Goal: Communication & Community: Ask a question

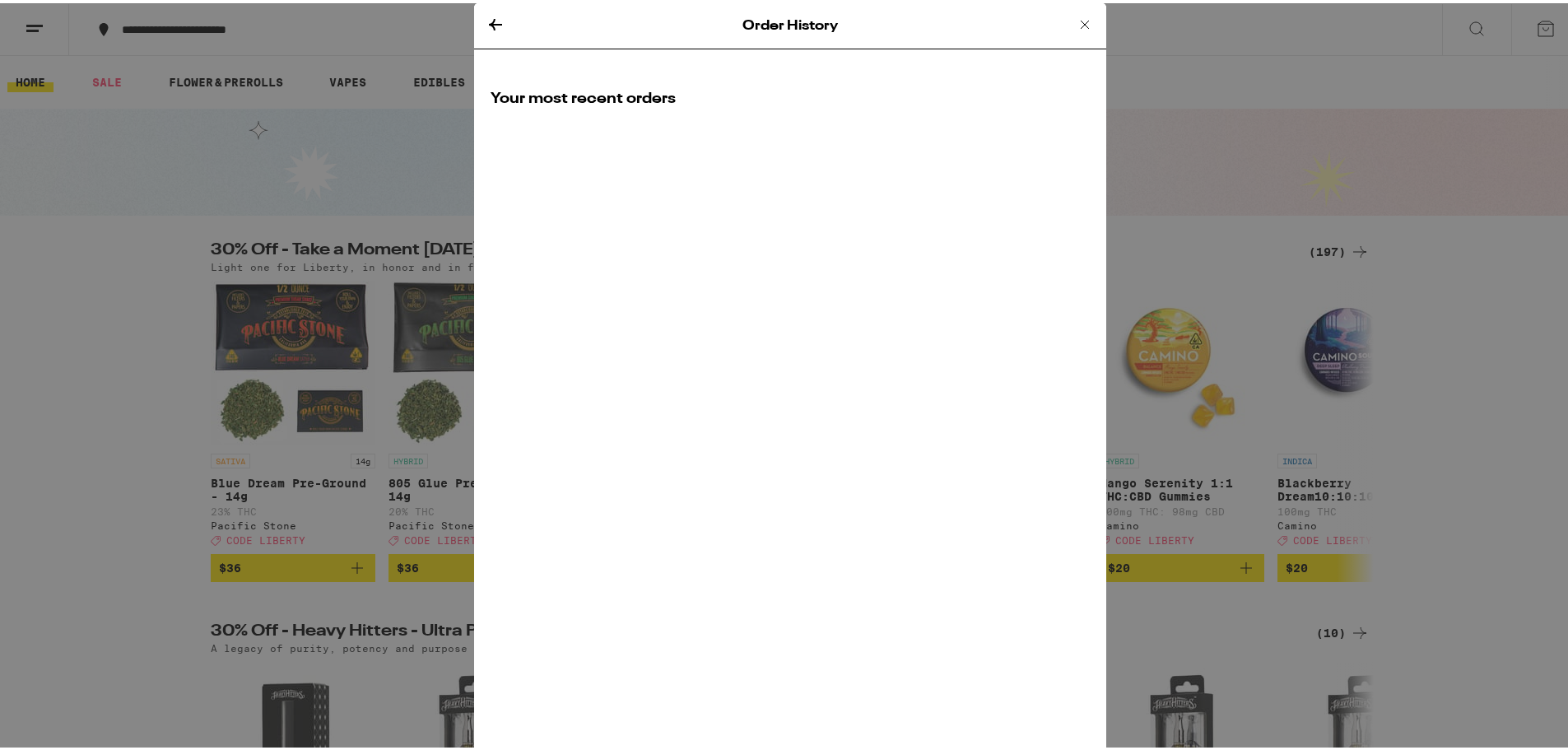
click at [1076, 21] on icon at bounding box center [1084, 21] width 20 height 20
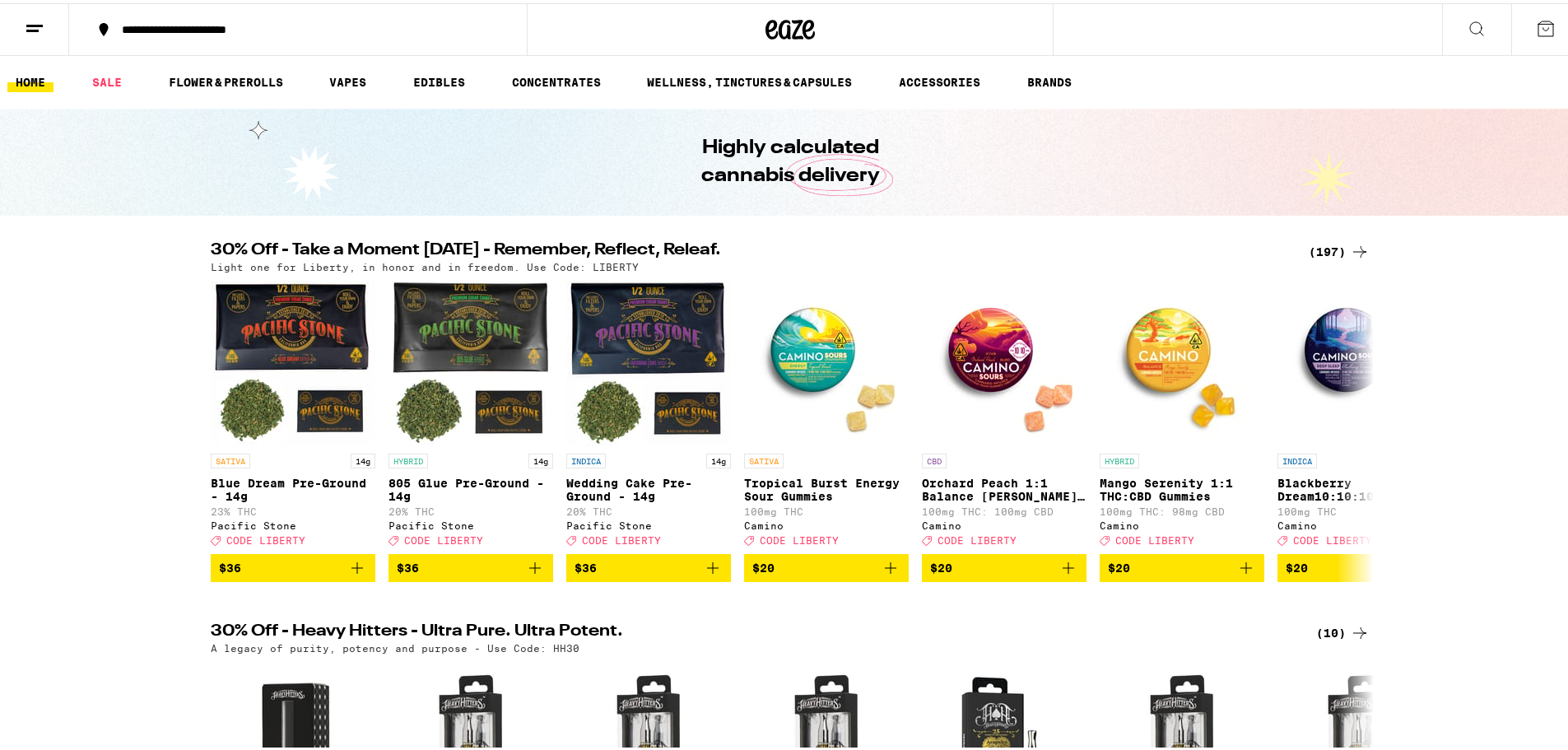
click at [1540, 22] on icon at bounding box center [1546, 25] width 20 height 20
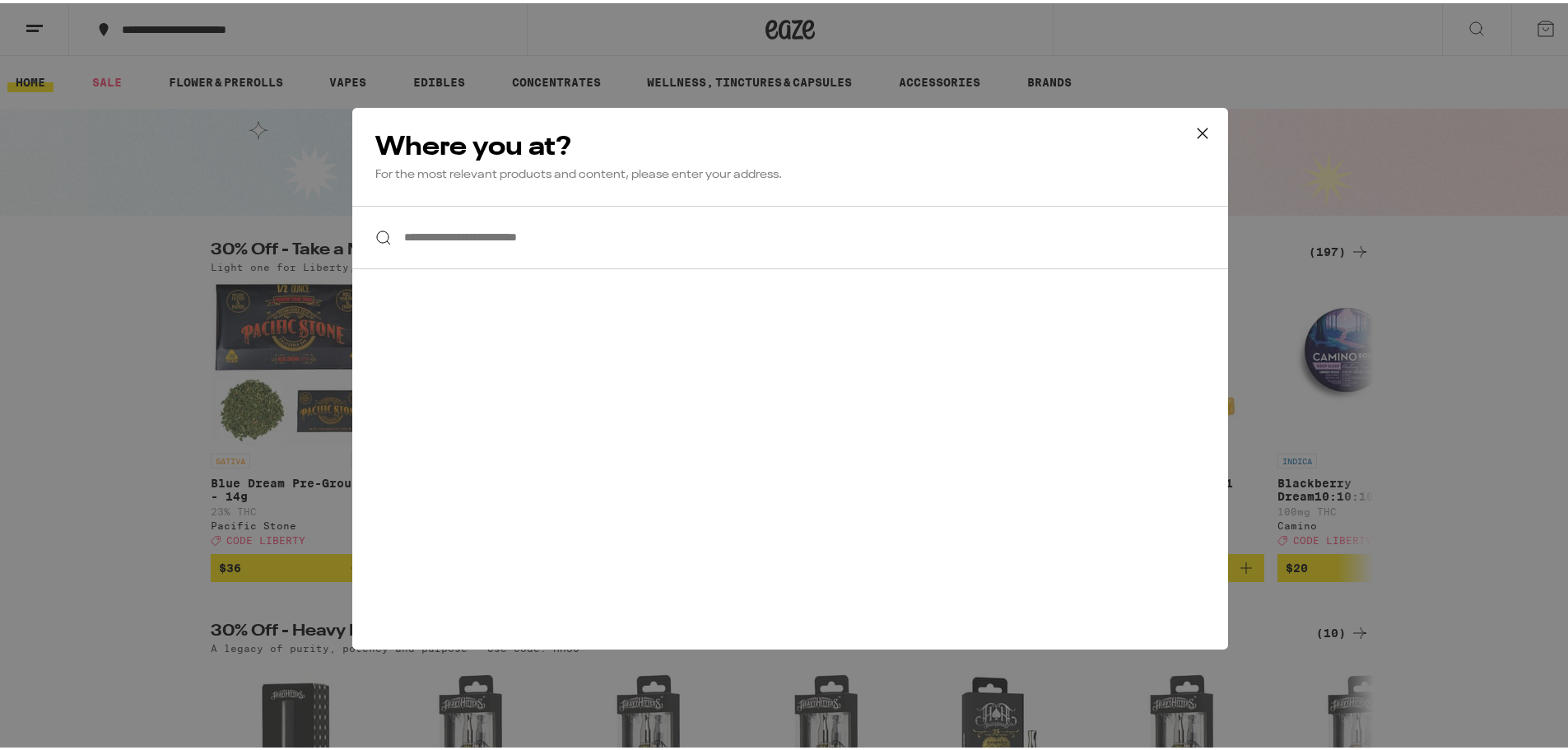
click at [1203, 139] on icon at bounding box center [1203, 130] width 25 height 25
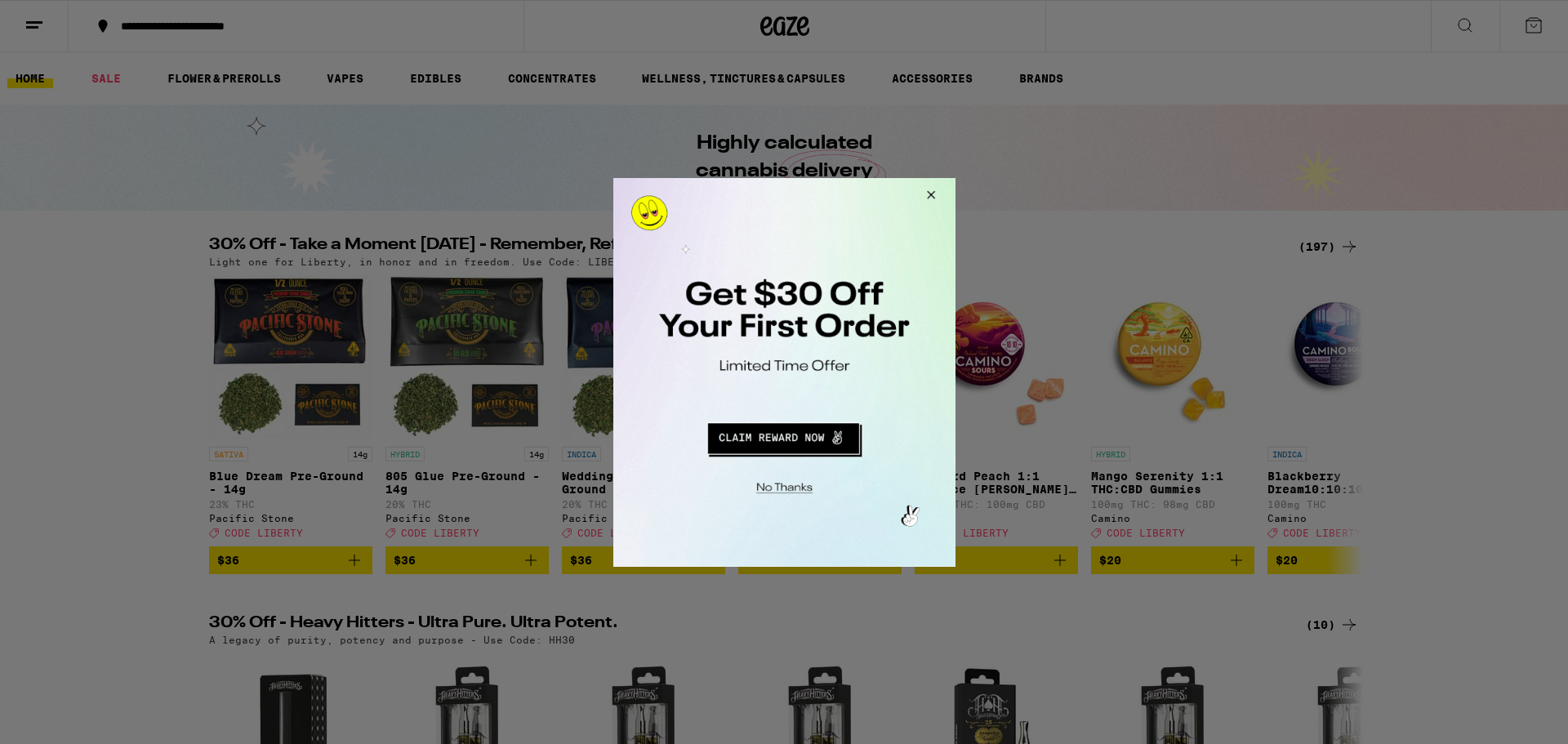
click at [940, 193] on button "Close Modal" at bounding box center [927, 197] width 44 height 39
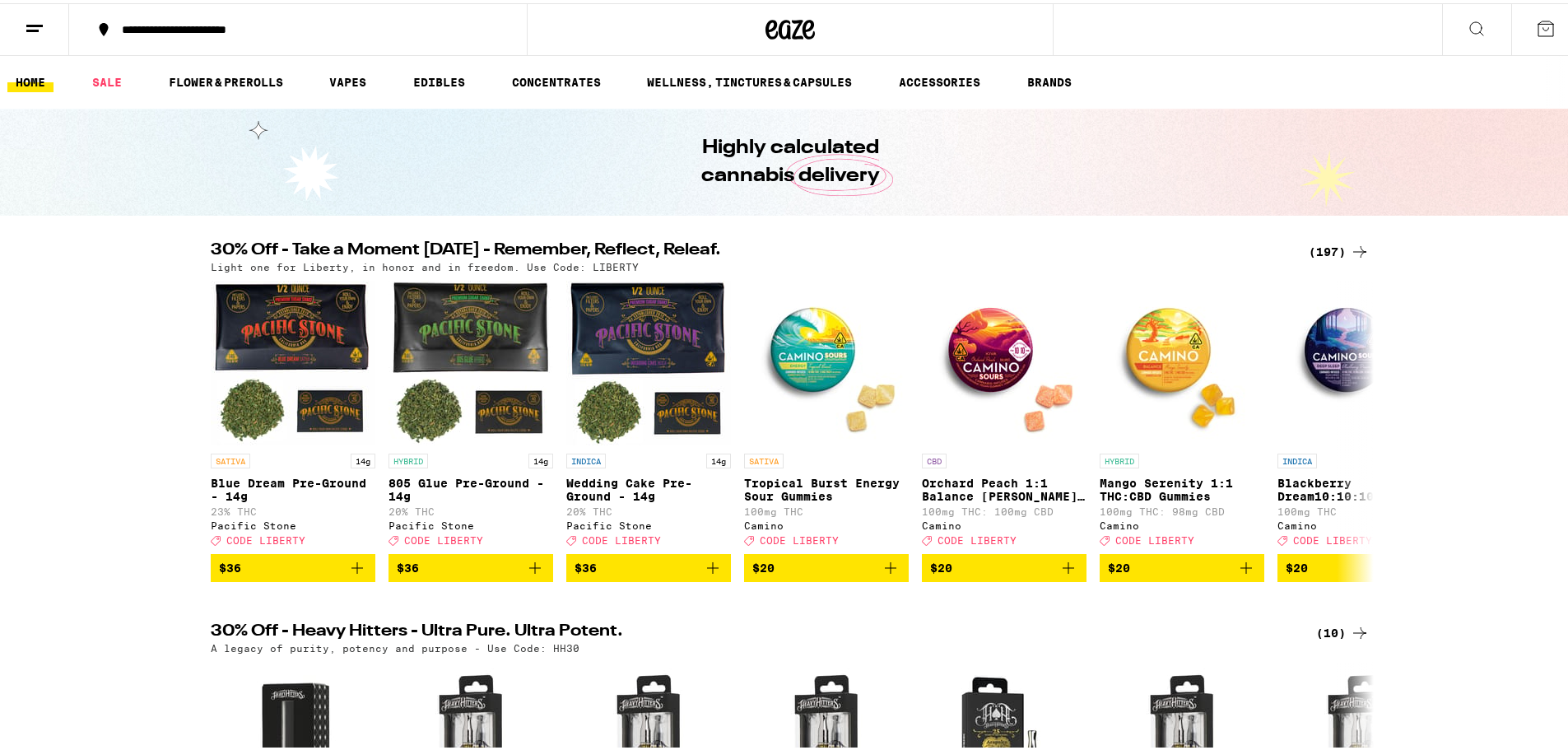
click at [27, 22] on line at bounding box center [34, 22] width 16 height 0
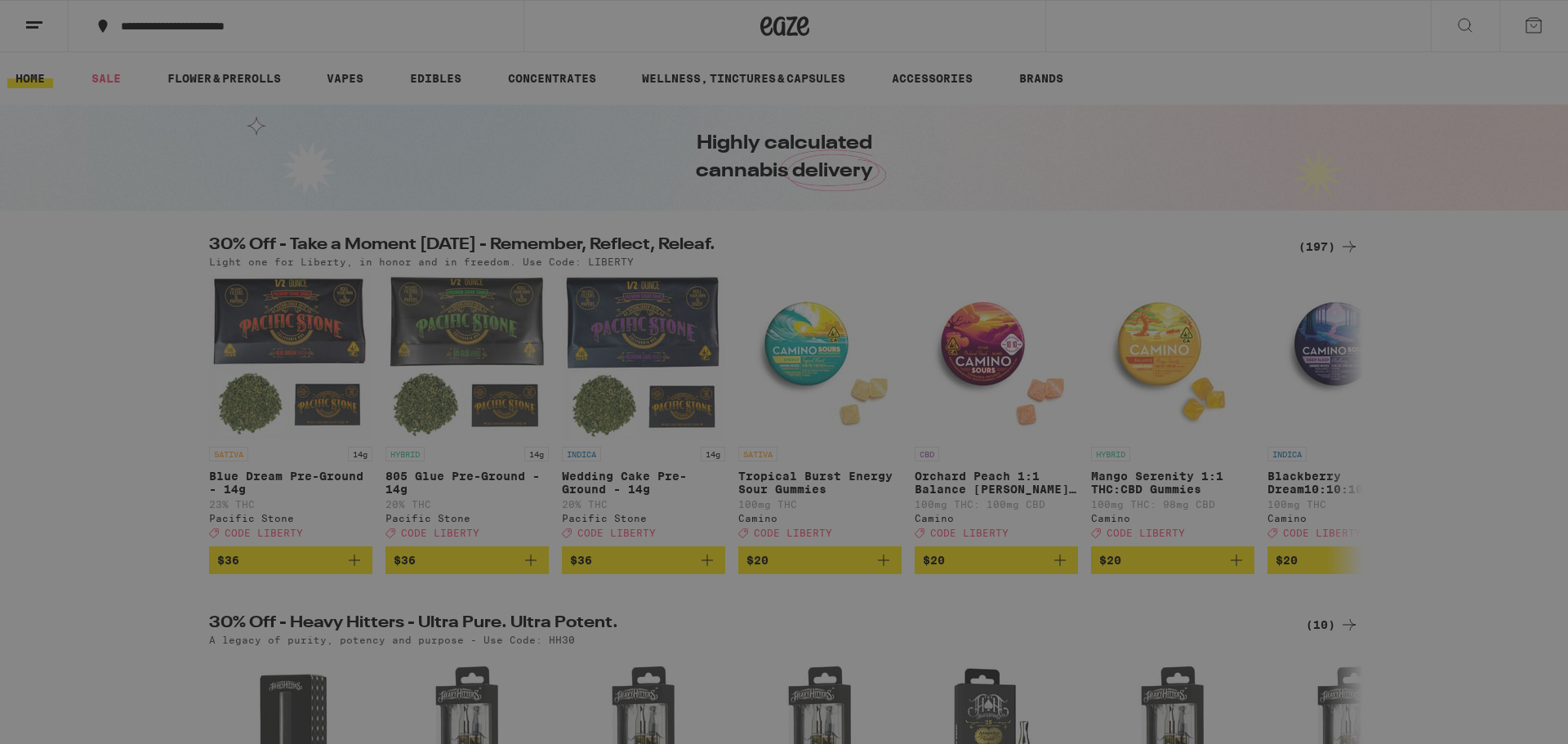
click at [103, 499] on link "Help" at bounding box center [226, 506] width 287 height 20
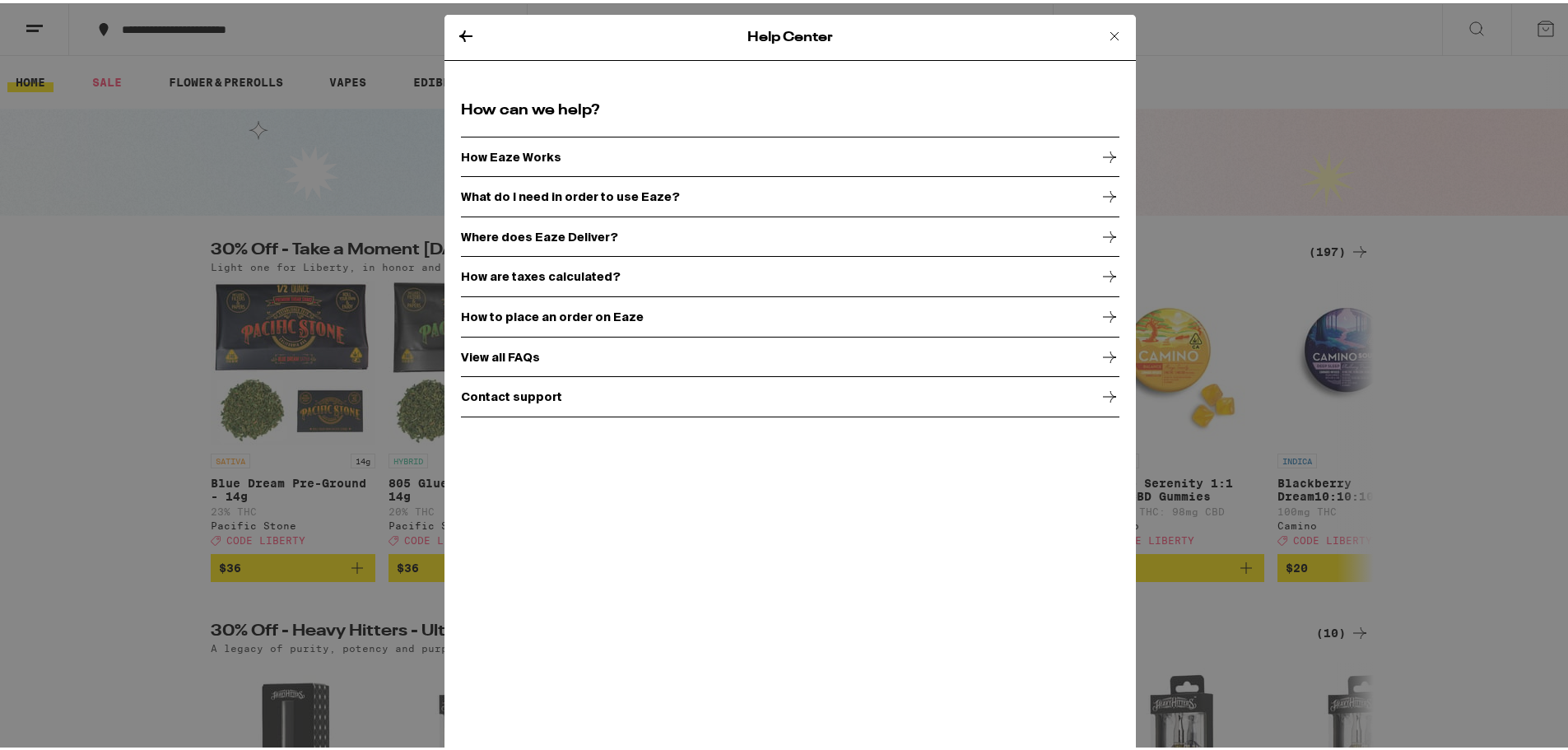
click at [502, 401] on div "Contact support" at bounding box center [790, 394] width 659 height 41
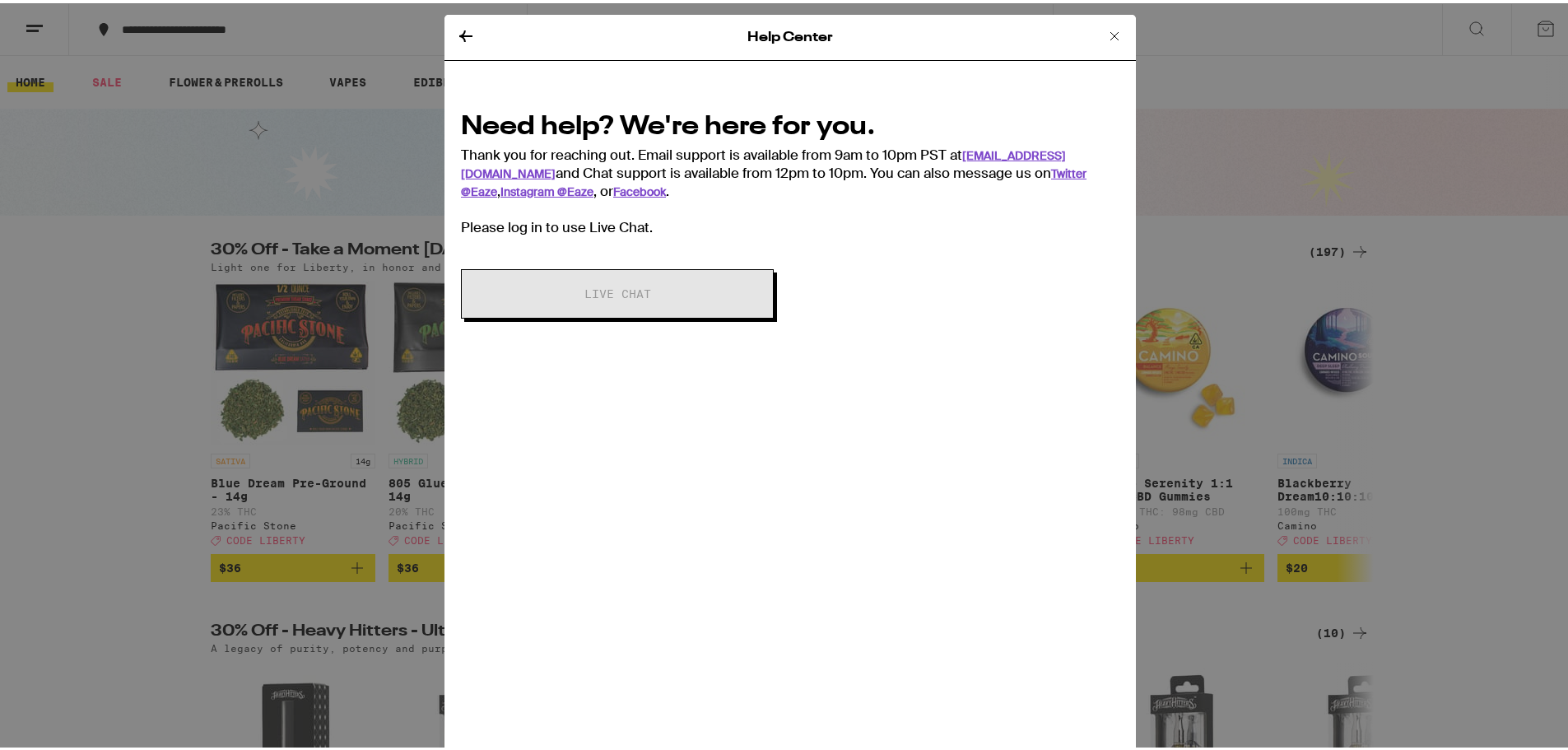
click at [1105, 41] on icon at bounding box center [1114, 33] width 20 height 20
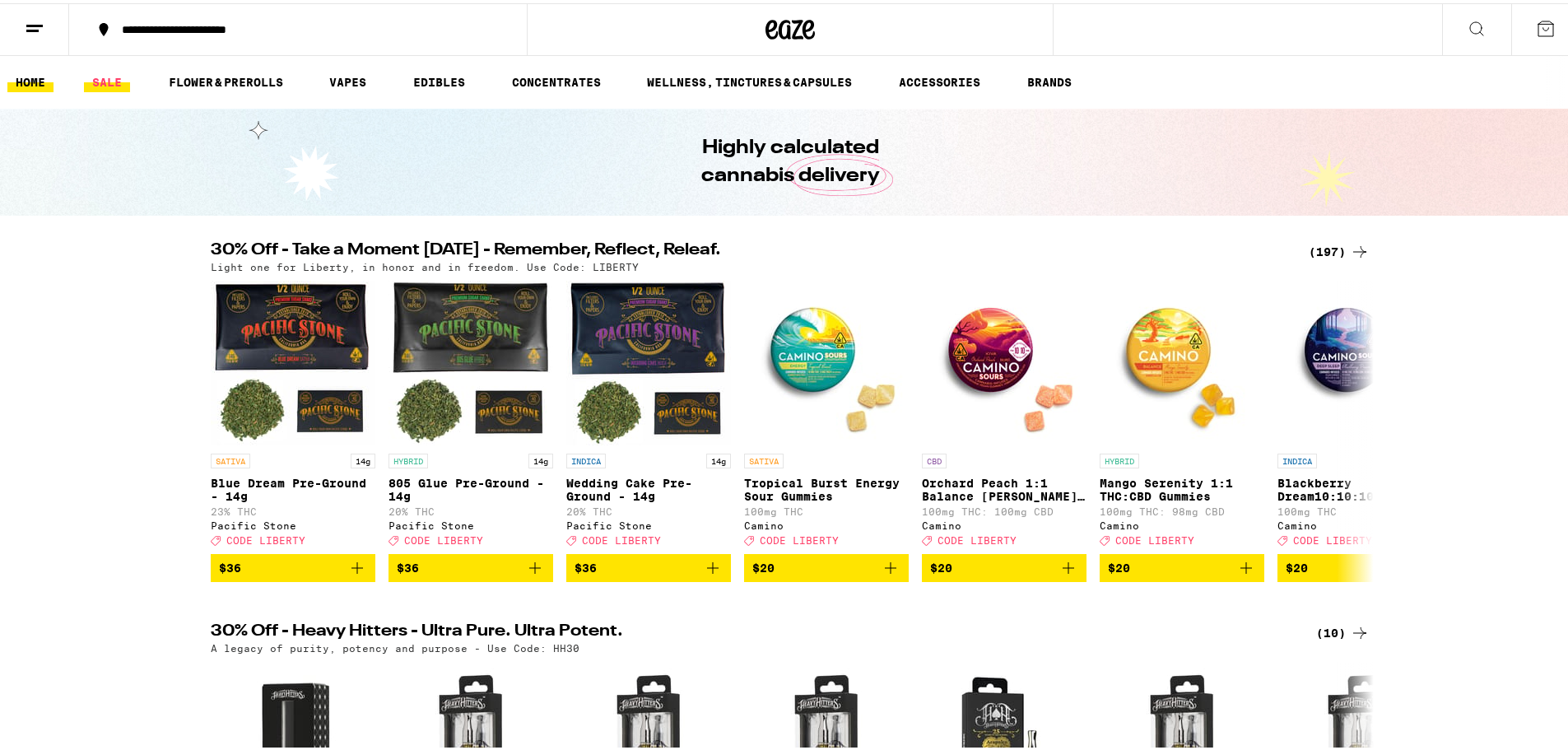
click at [93, 73] on link "SALE" at bounding box center [107, 79] width 46 height 20
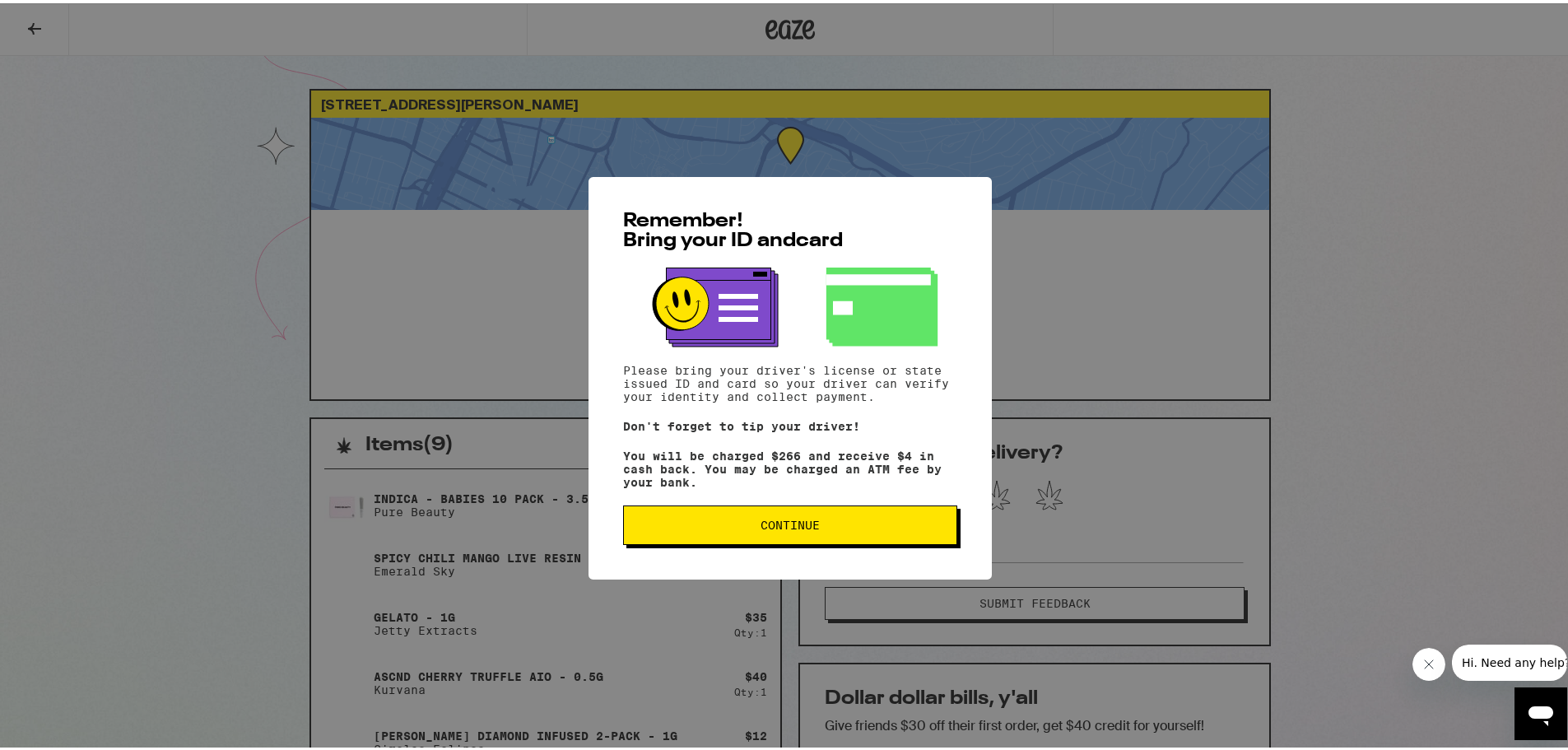
click at [823, 506] on div "Remember! Bring your ID and card Please bring your driver's license or state is…" at bounding box center [790, 374] width 403 height 402
click at [815, 523] on span "Continue" at bounding box center [790, 522] width 306 height 11
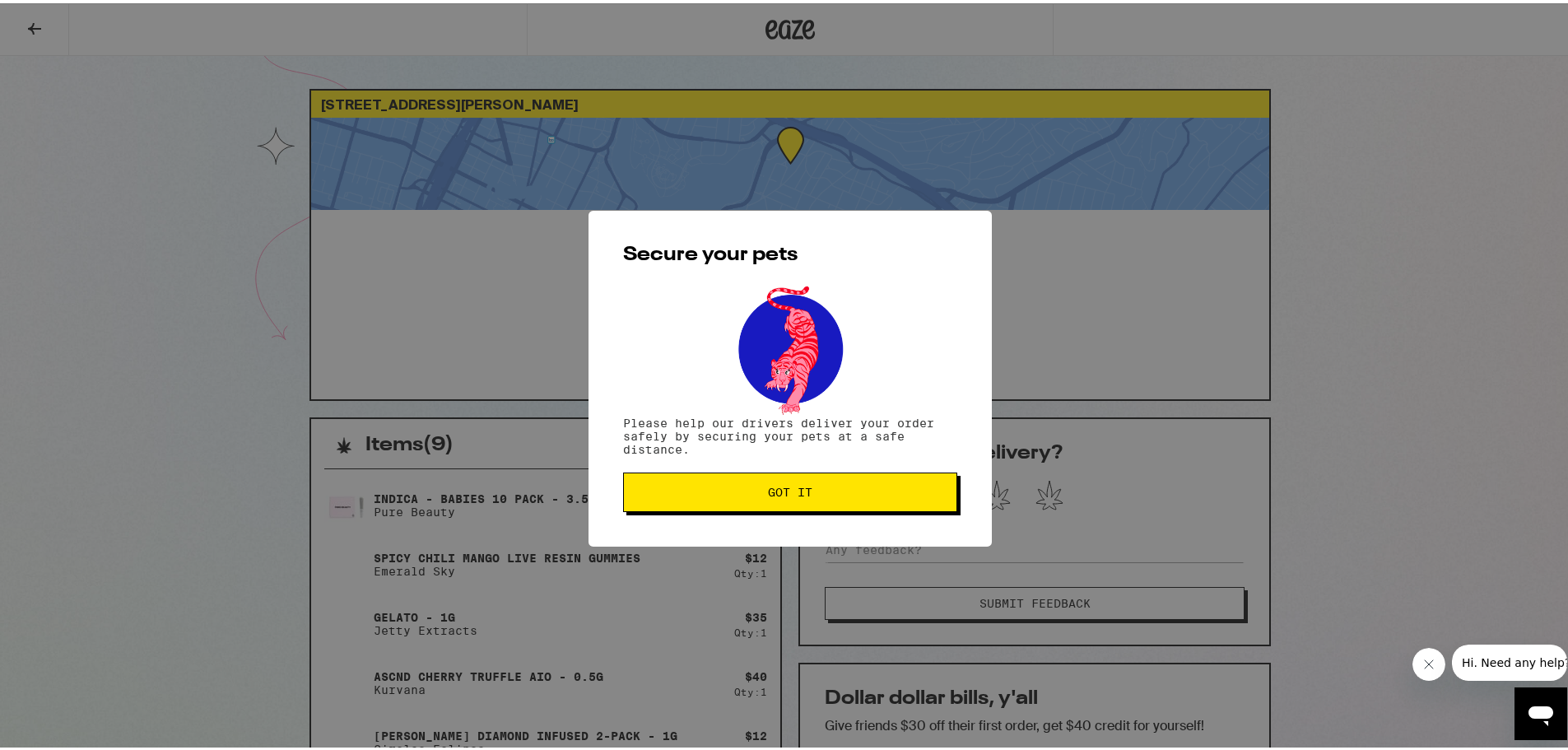
click at [1529, 656] on span "Hi. Need any help?" at bounding box center [1515, 662] width 109 height 13
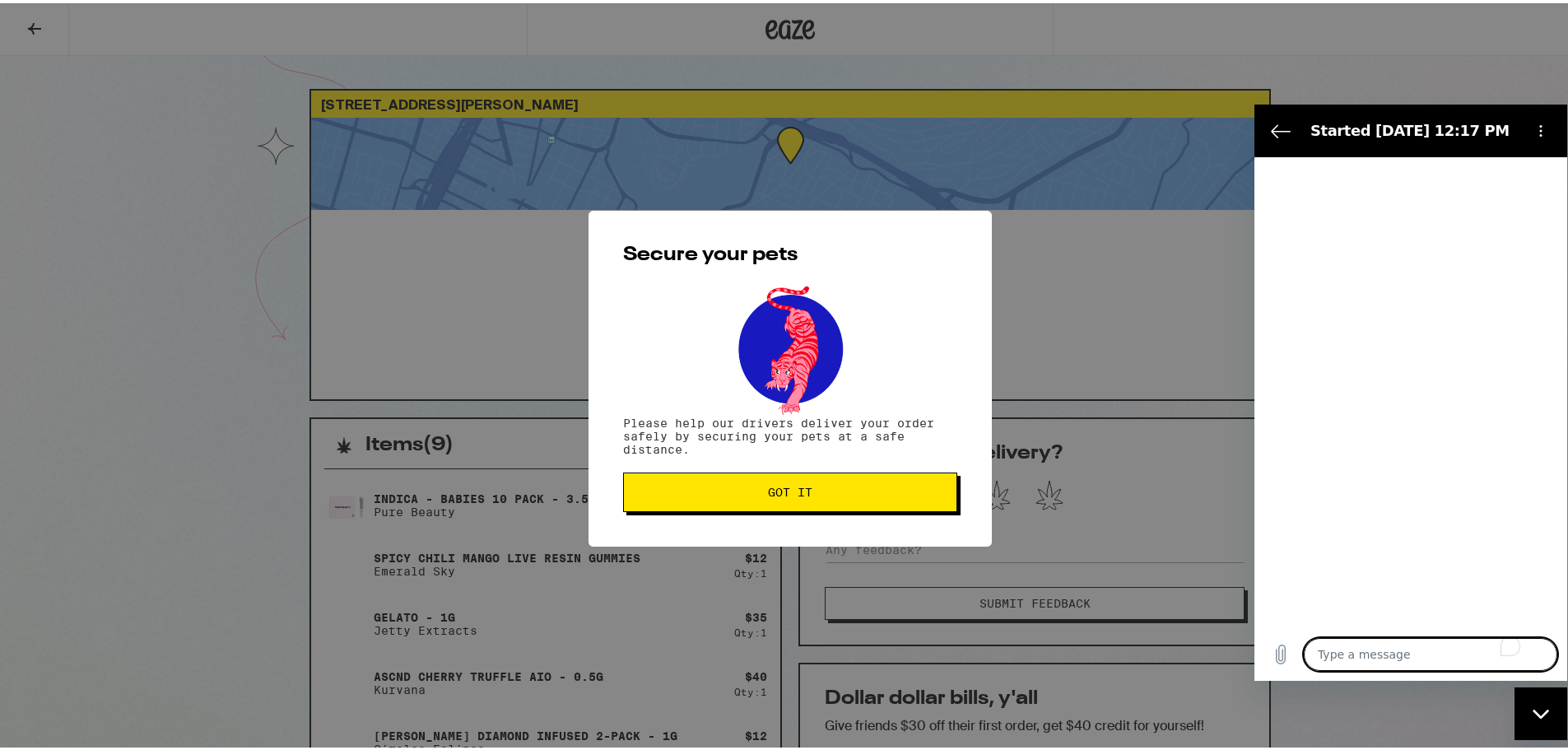
type textarea "x"
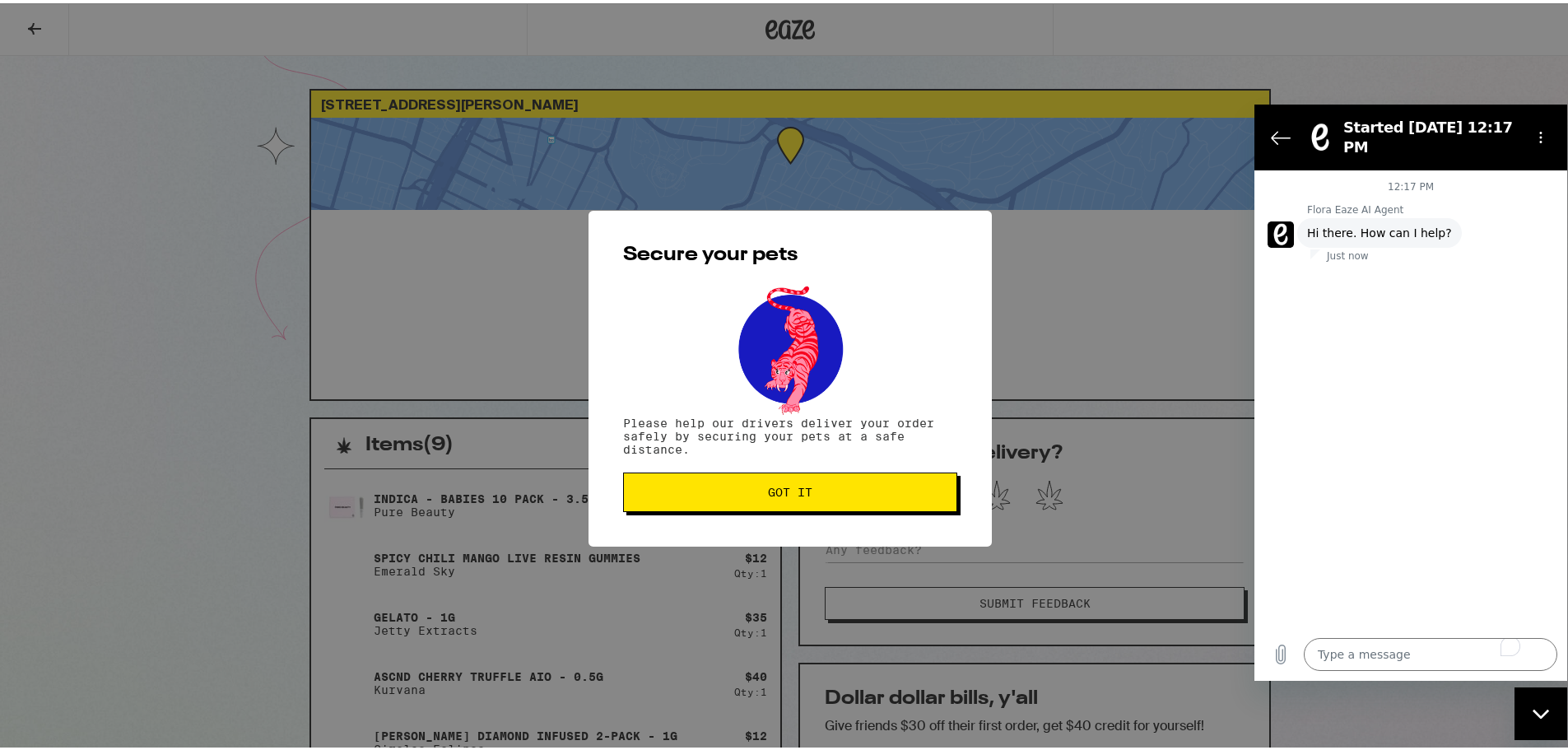
click at [818, 493] on span "Got it" at bounding box center [790, 488] width 306 height 11
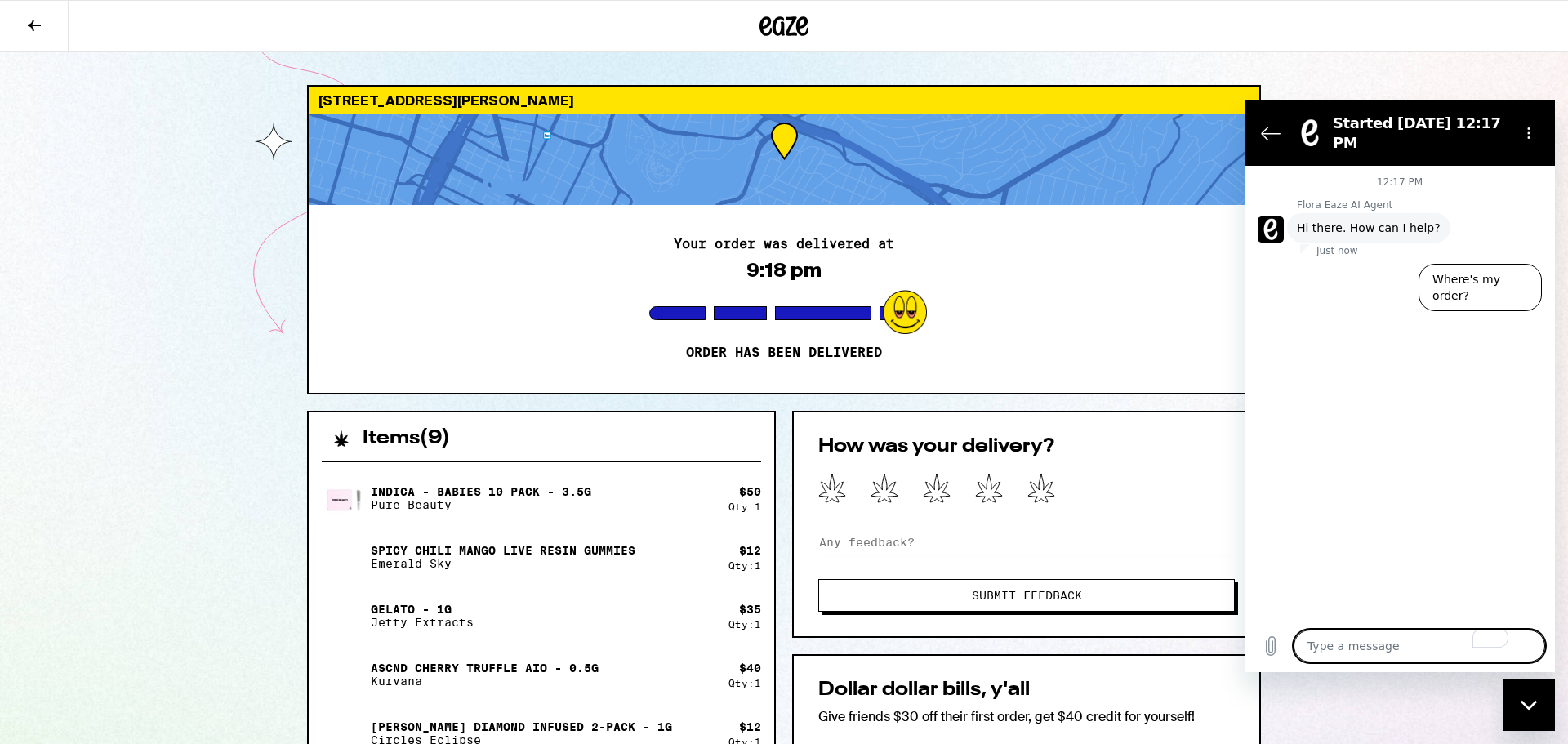
click at [1396, 659] on textarea "To enrich screen reader interactions, please activate Accessibility in Grammarl…" at bounding box center [1419, 646] width 252 height 32
type textarea "M"
type textarea "x"
type textarea "My"
type textarea "x"
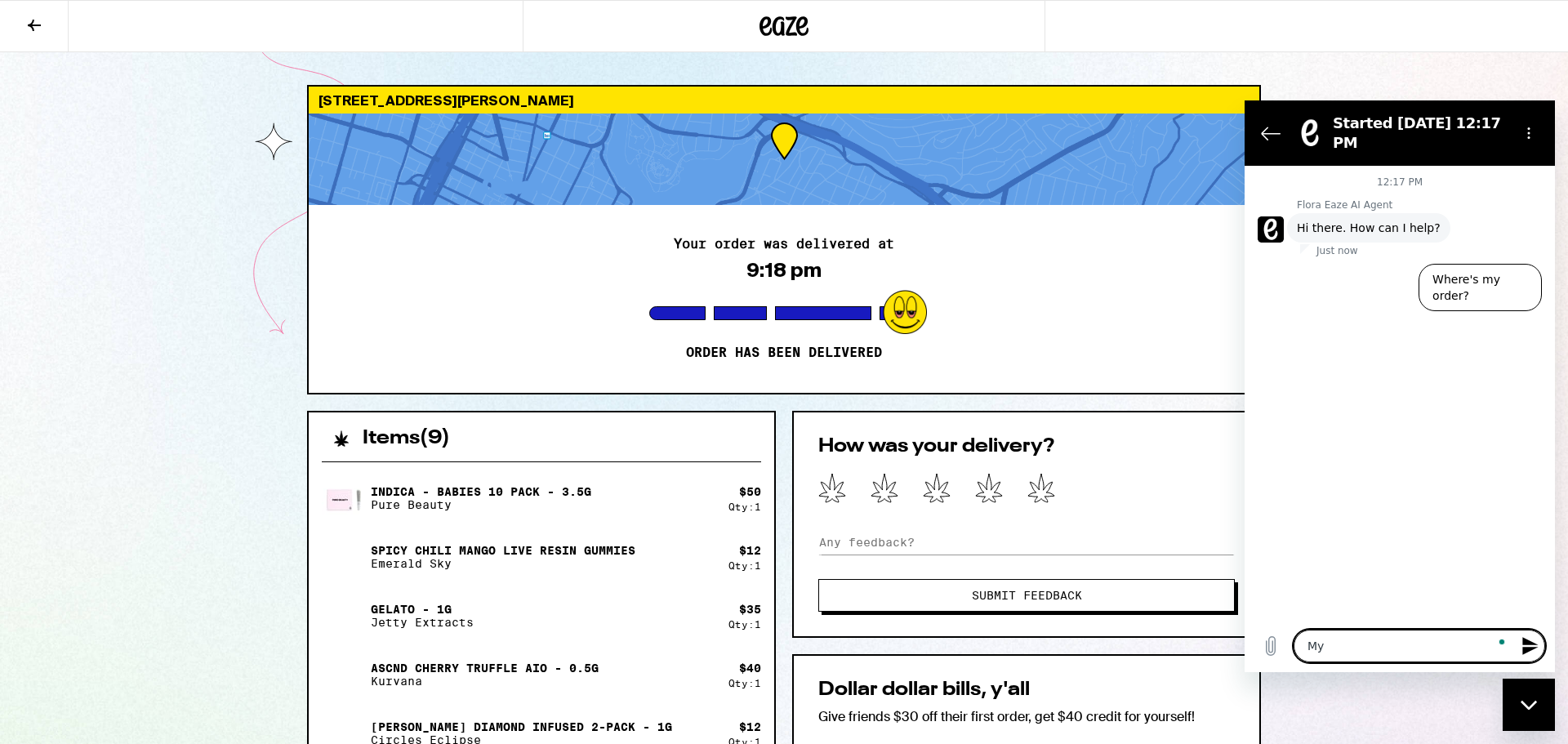
type textarea "My"
type textarea "x"
type textarea "My o"
type textarea "x"
type textarea "My oe"
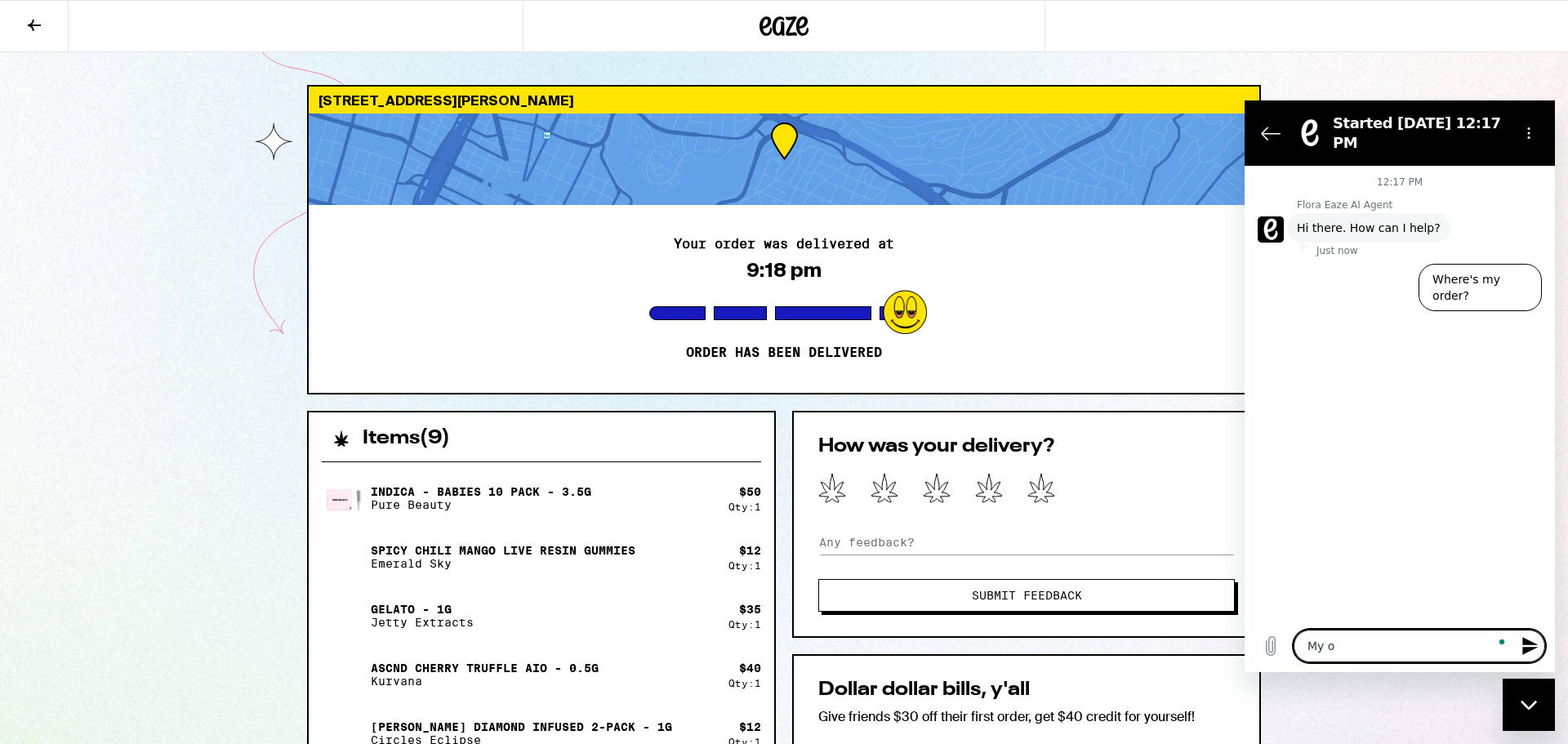
type textarea "x"
type textarea "My o"
type textarea "x"
type textarea "My or"
type textarea "x"
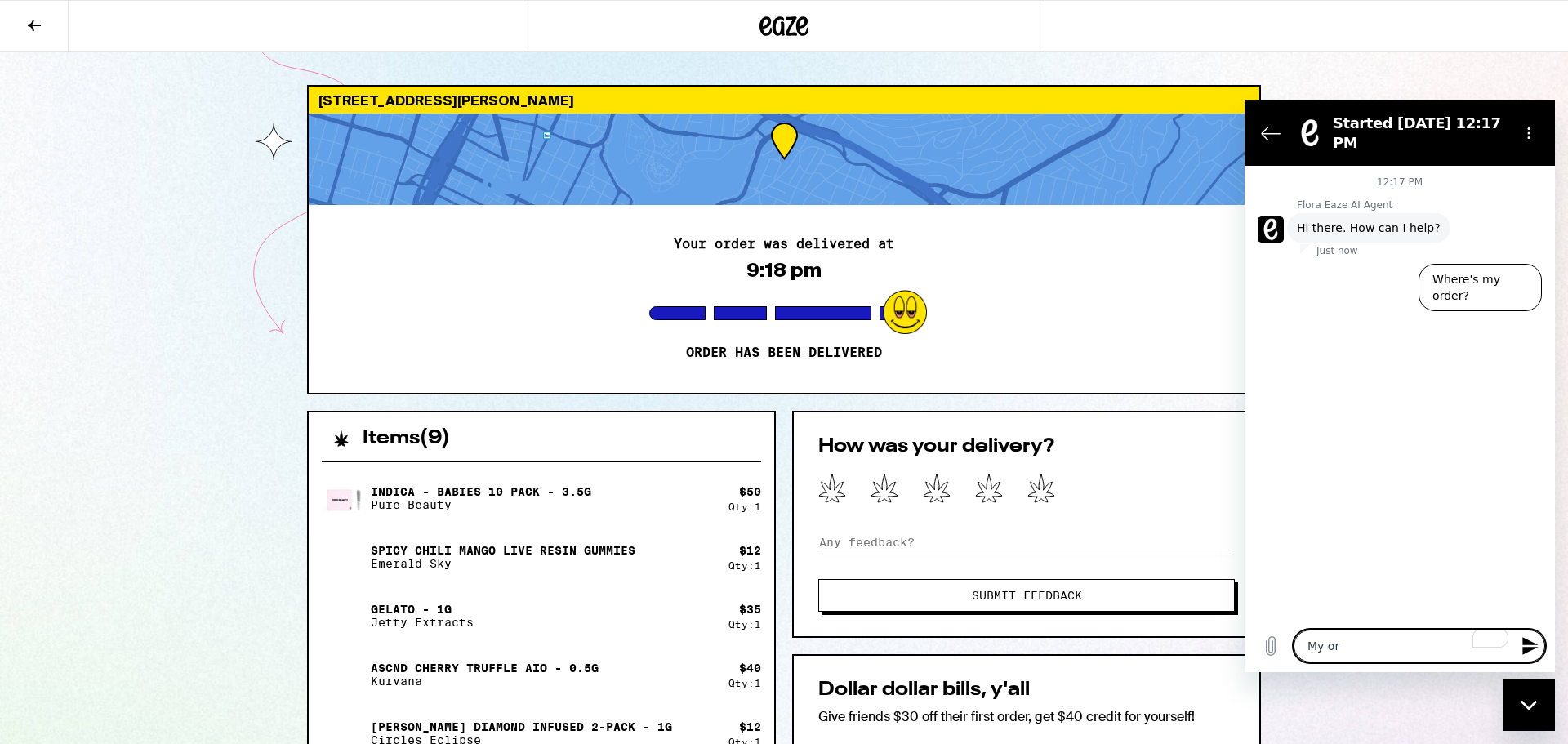
type textarea "My ord"
type textarea "x"
type textarea "My orde"
type textarea "x"
type textarea "My order"
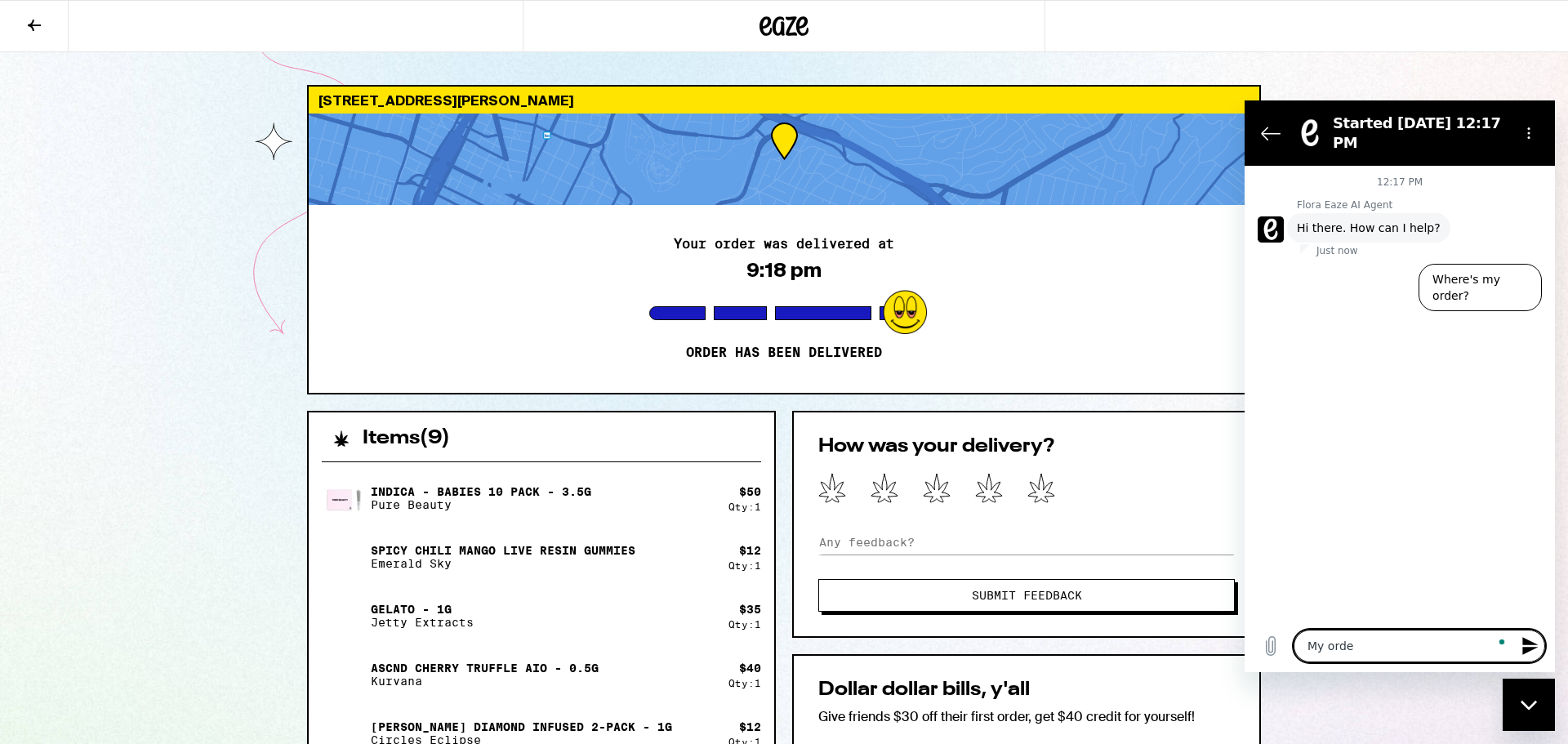
type textarea "x"
type textarea "My order"
type textarea "x"
type textarea "My order f"
type textarea "x"
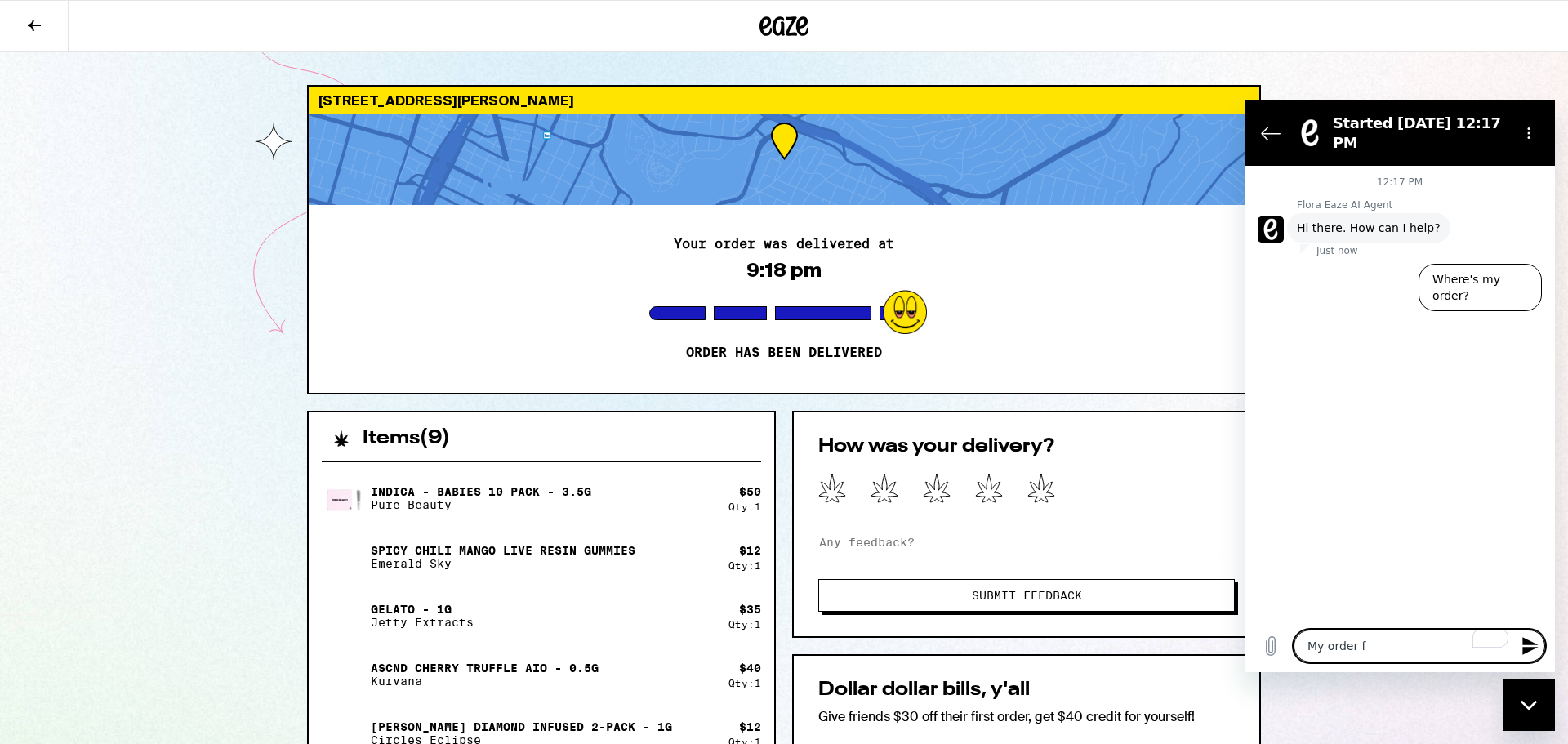
type textarea "My order fr"
type textarea "x"
type textarea "My order fro"
type textarea "x"
type textarea "My order from"
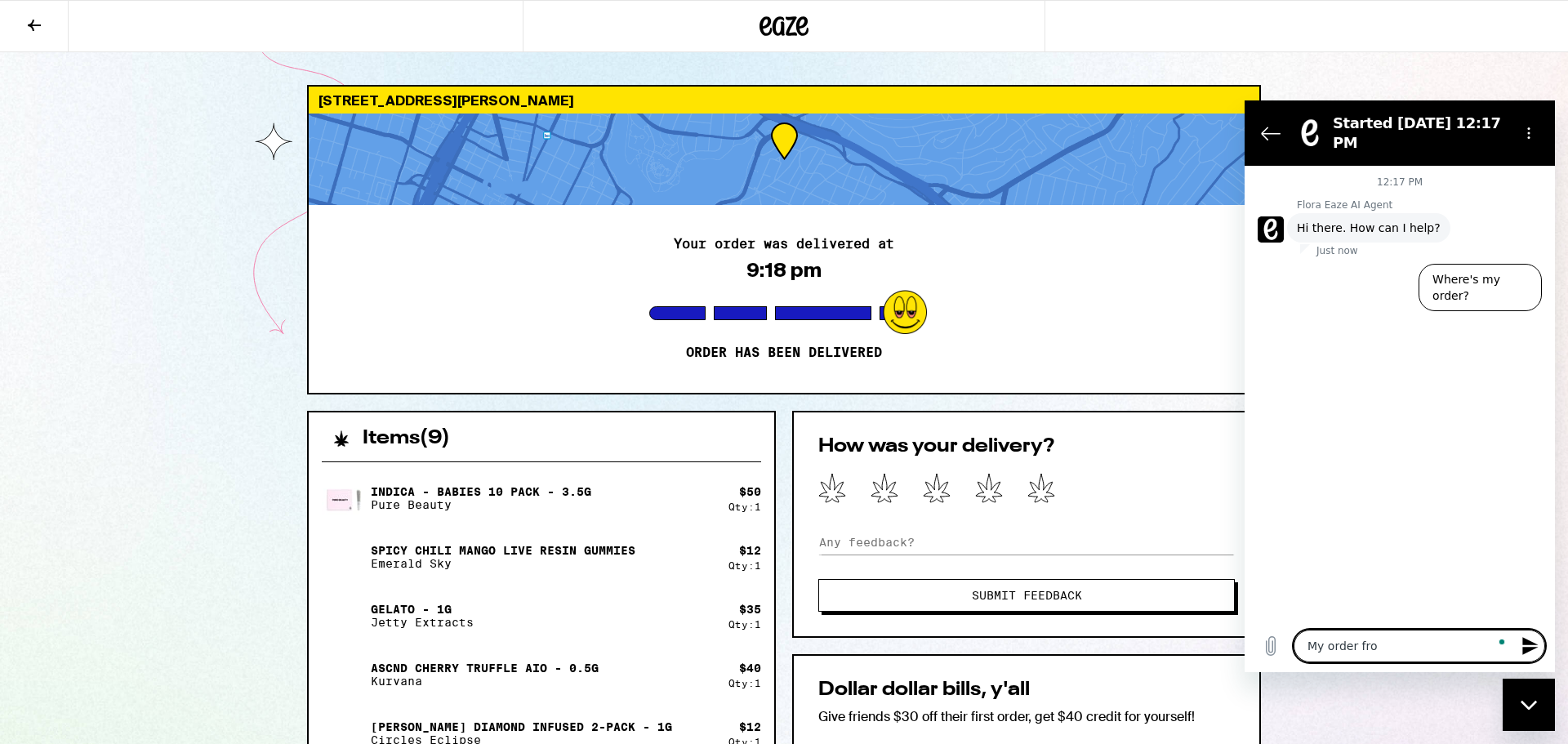
type textarea "x"
type textarea "My order from"
type textarea "x"
type textarea "My order from l"
type textarea "x"
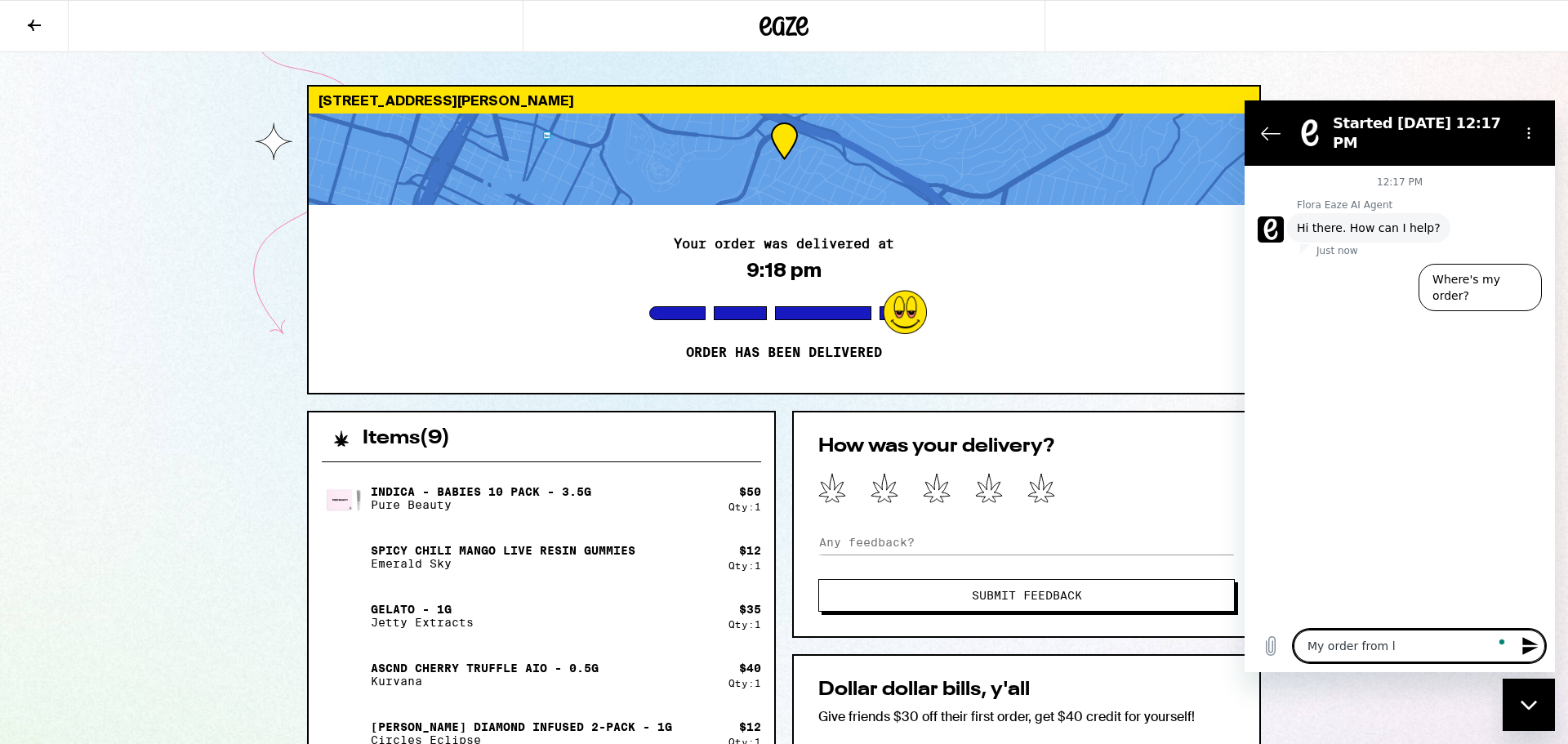
type textarea "My order from la"
type textarea "x"
type textarea "My order from las"
type textarea "x"
type textarea "My order from last"
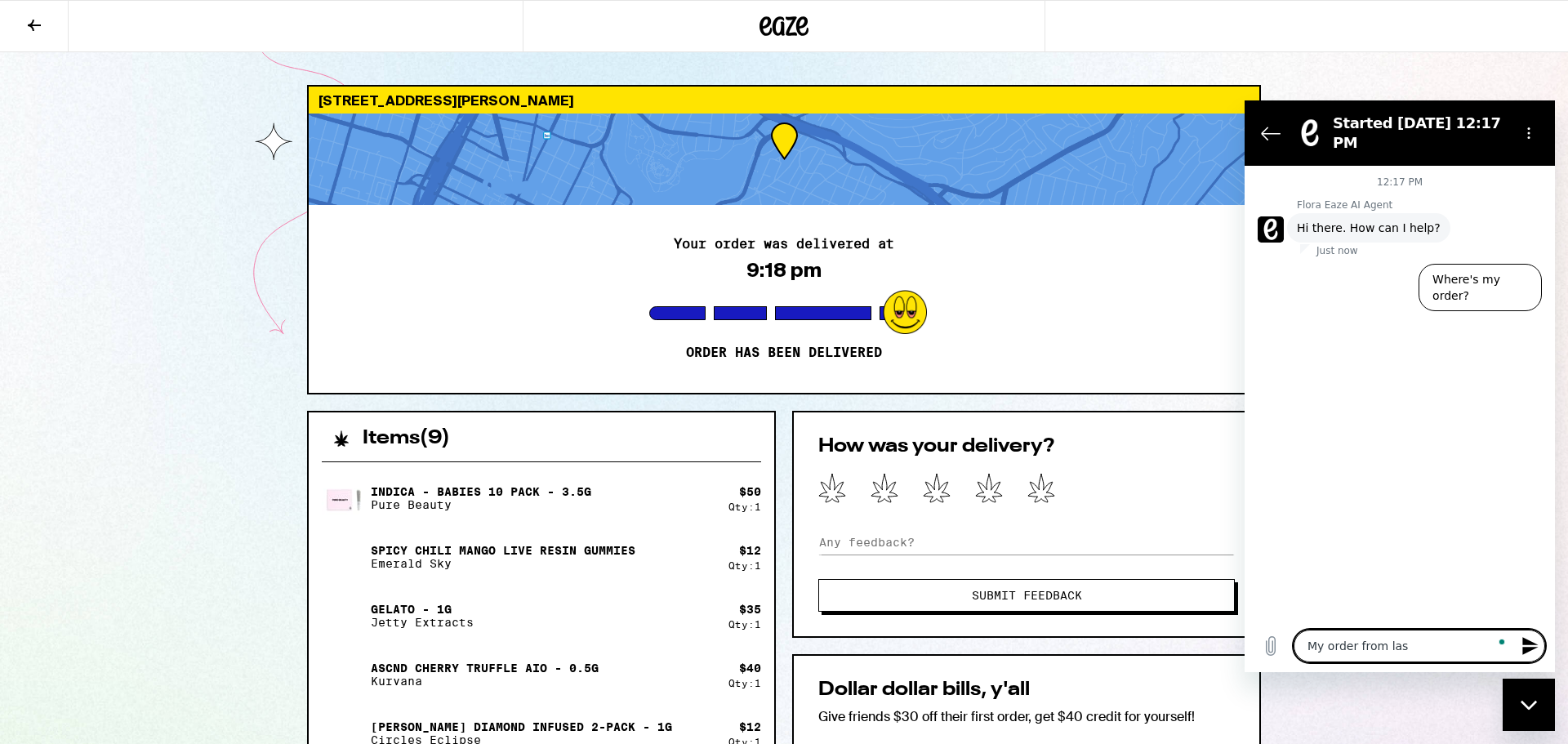
type textarea "x"
type textarea "My order from last"
type textarea "x"
type textarea "My order from last n"
type textarea "x"
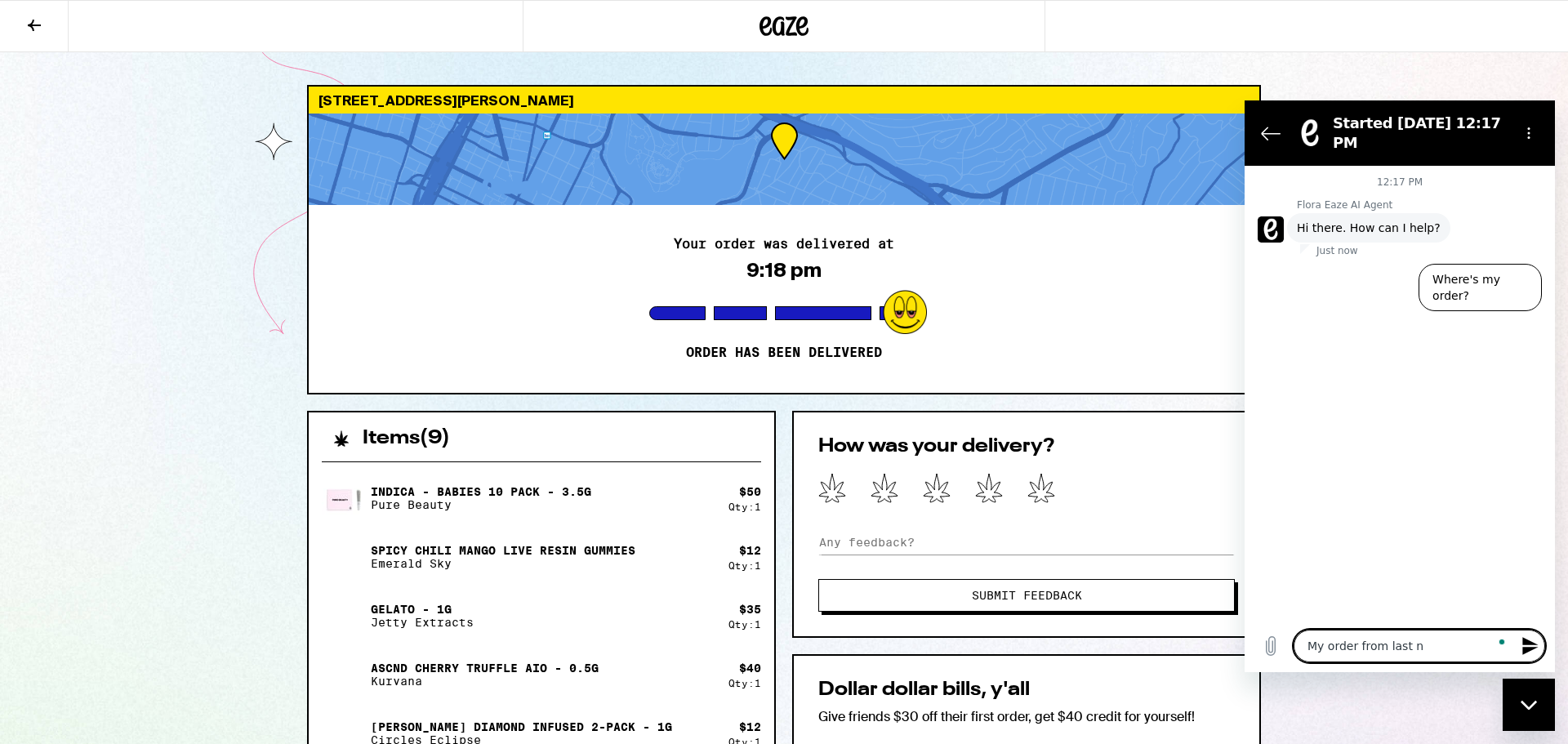
type textarea "My order from last ni"
type textarea "x"
type textarea "My order from last nig"
type textarea "x"
type textarea "My order from last nigh"
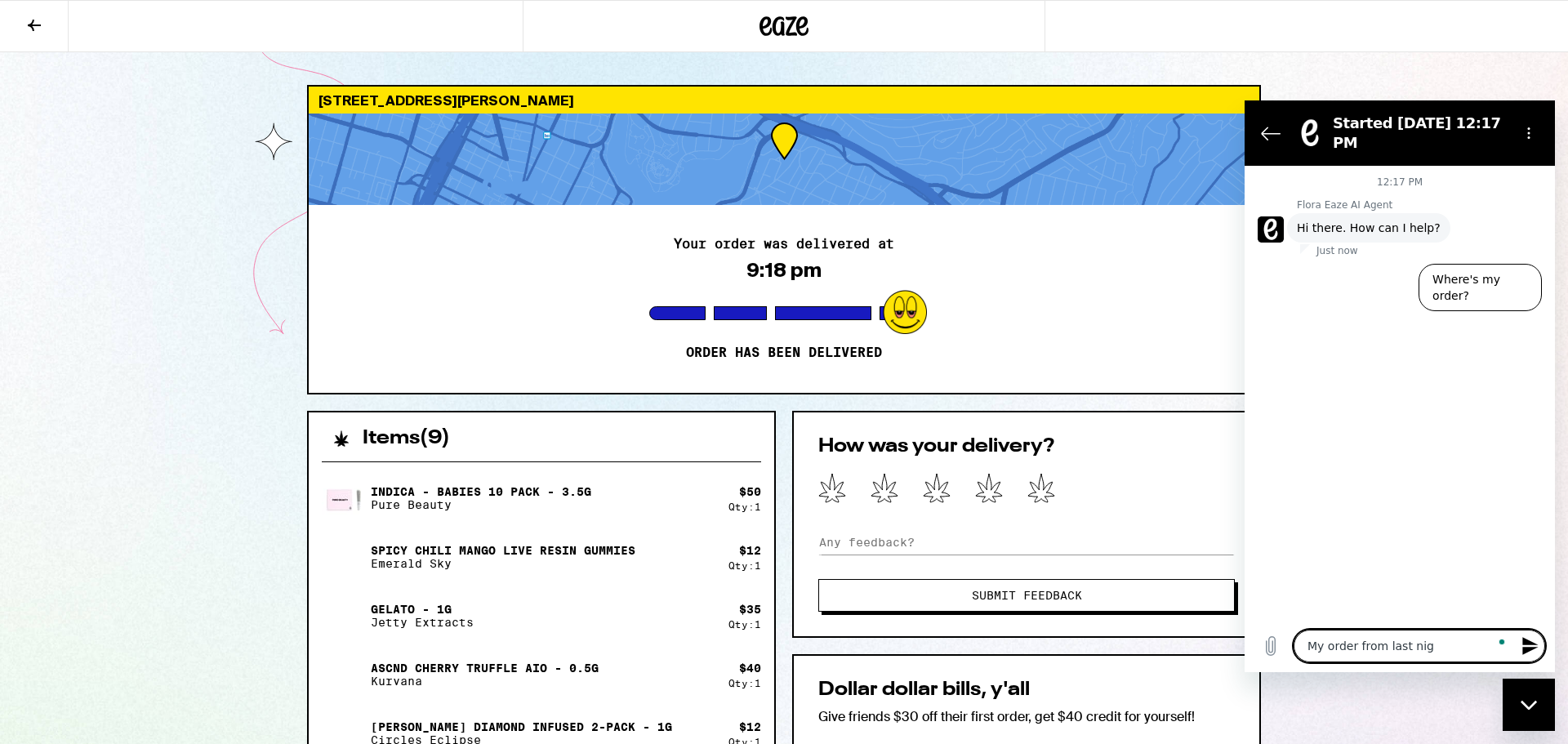
type textarea "x"
type textarea "My order from last night"
type textarea "x"
type textarea "My order from last night"
type textarea "x"
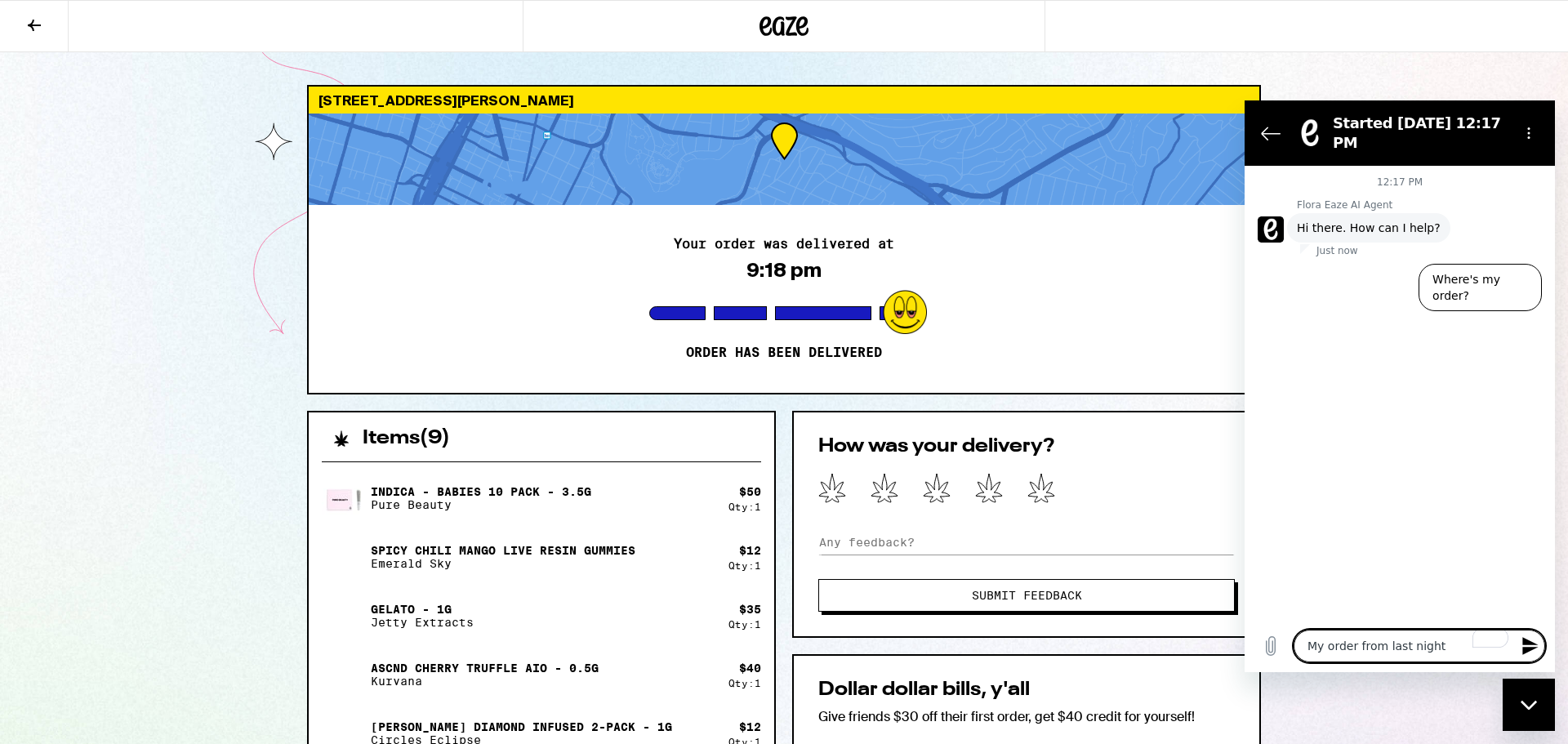
click at [1320, 639] on textarea "My order from last night" at bounding box center [1419, 646] width 252 height 32
type textarea "IMy order from last night"
type textarea "x"
type textarea "I My order from last night"
type textarea "x"
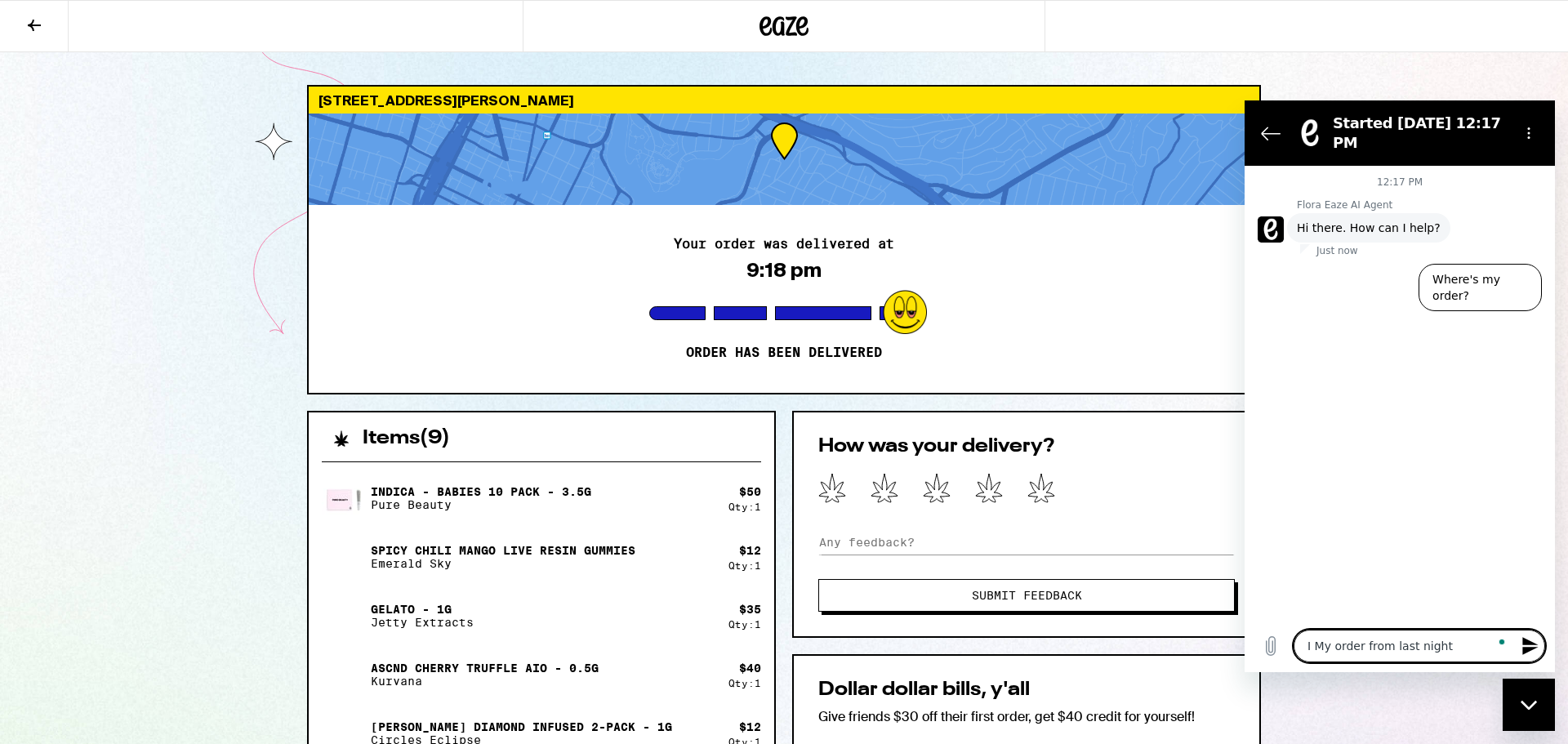
type textarea "I hMy order from last night"
type textarea "x"
type textarea "I haMy order from last night"
type textarea "x"
type textarea "I havMy order from last night"
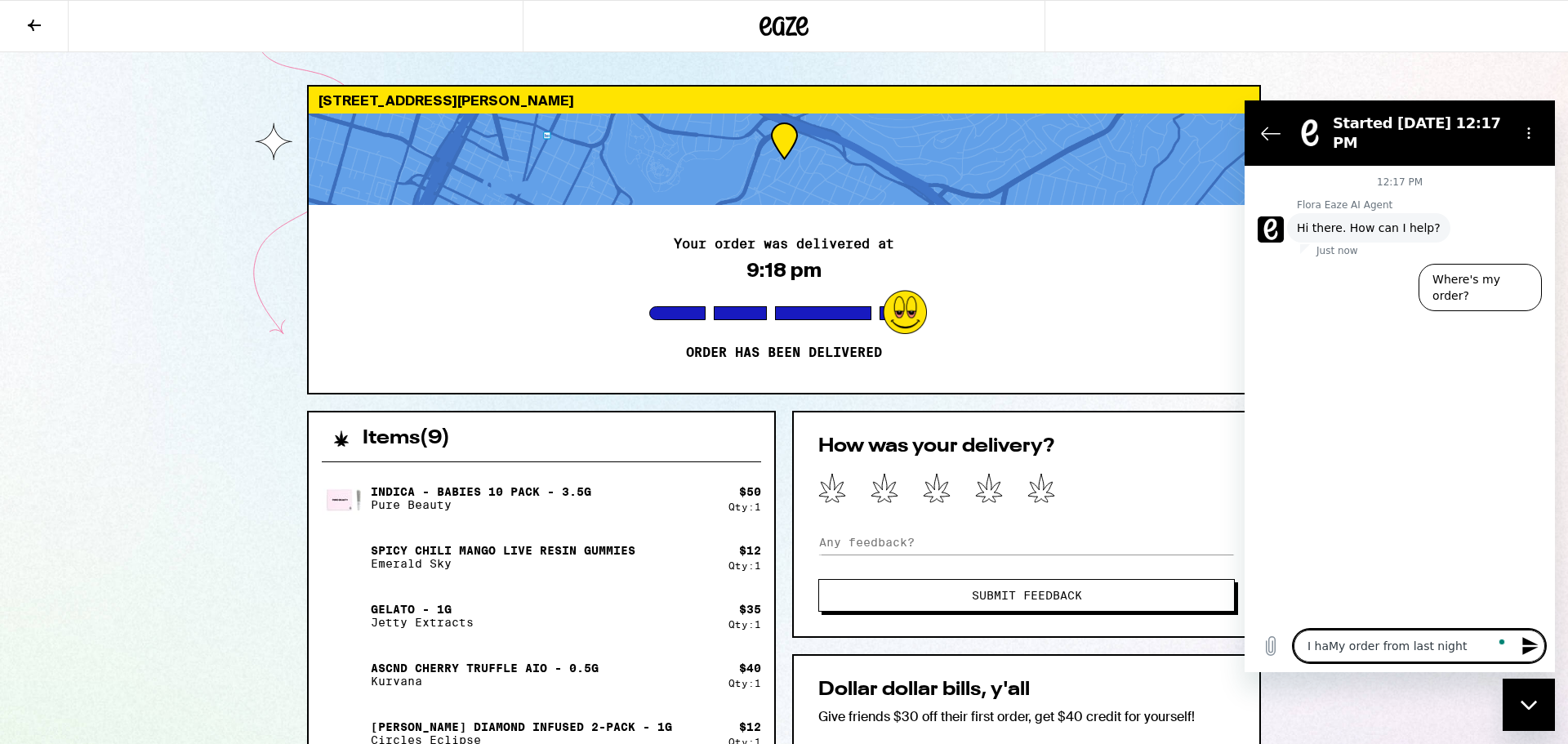
type textarea "x"
type textarea "I haveMy order from last night"
type textarea "x"
type textarea "I have My order from last night"
type textarea "x"
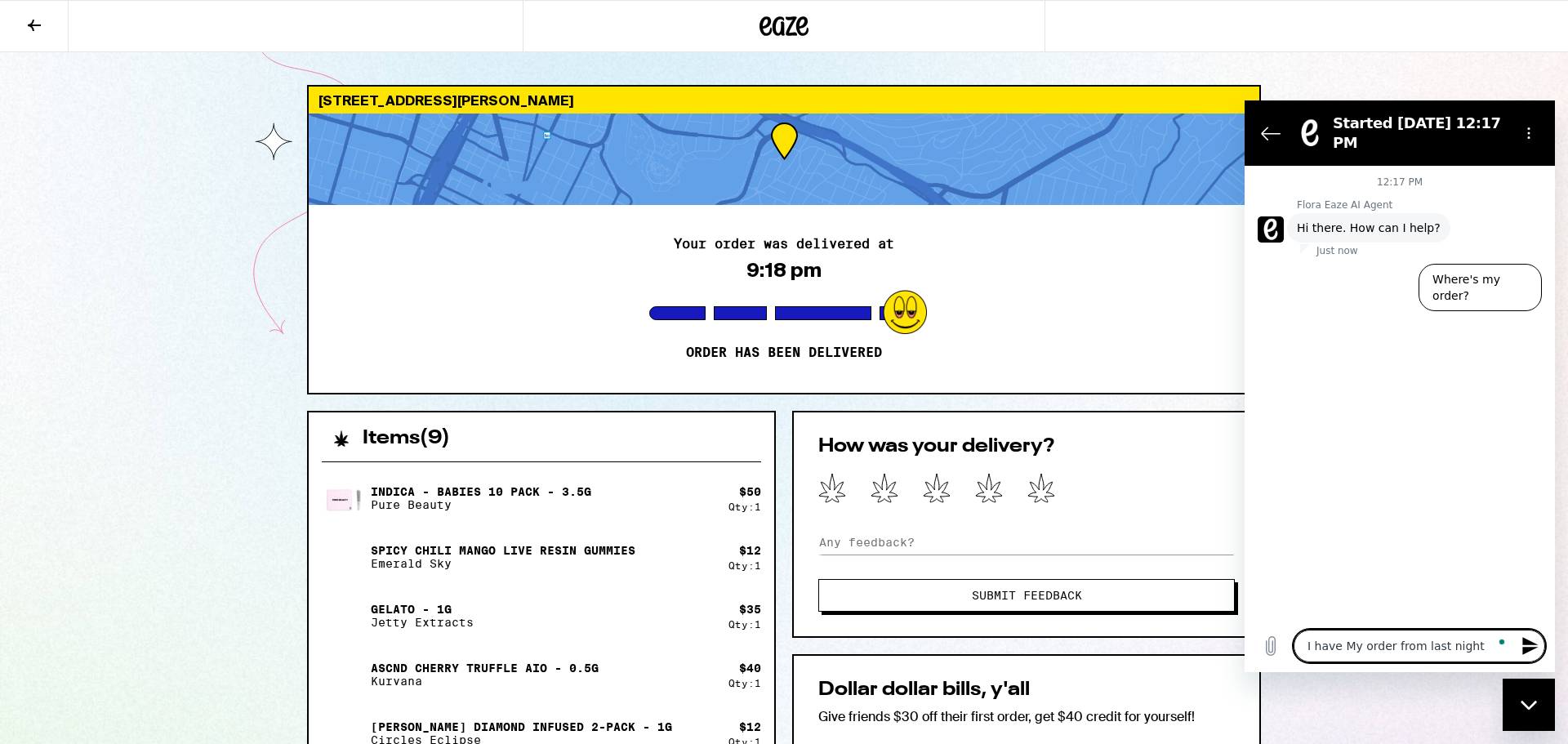
type textarea "I have iMy order from last night"
type textarea "x"
type textarea "I have [DEMOGRAPHIC_DATA] order from last night"
type textarea "x"
type textarea "I have issMy order from last night"
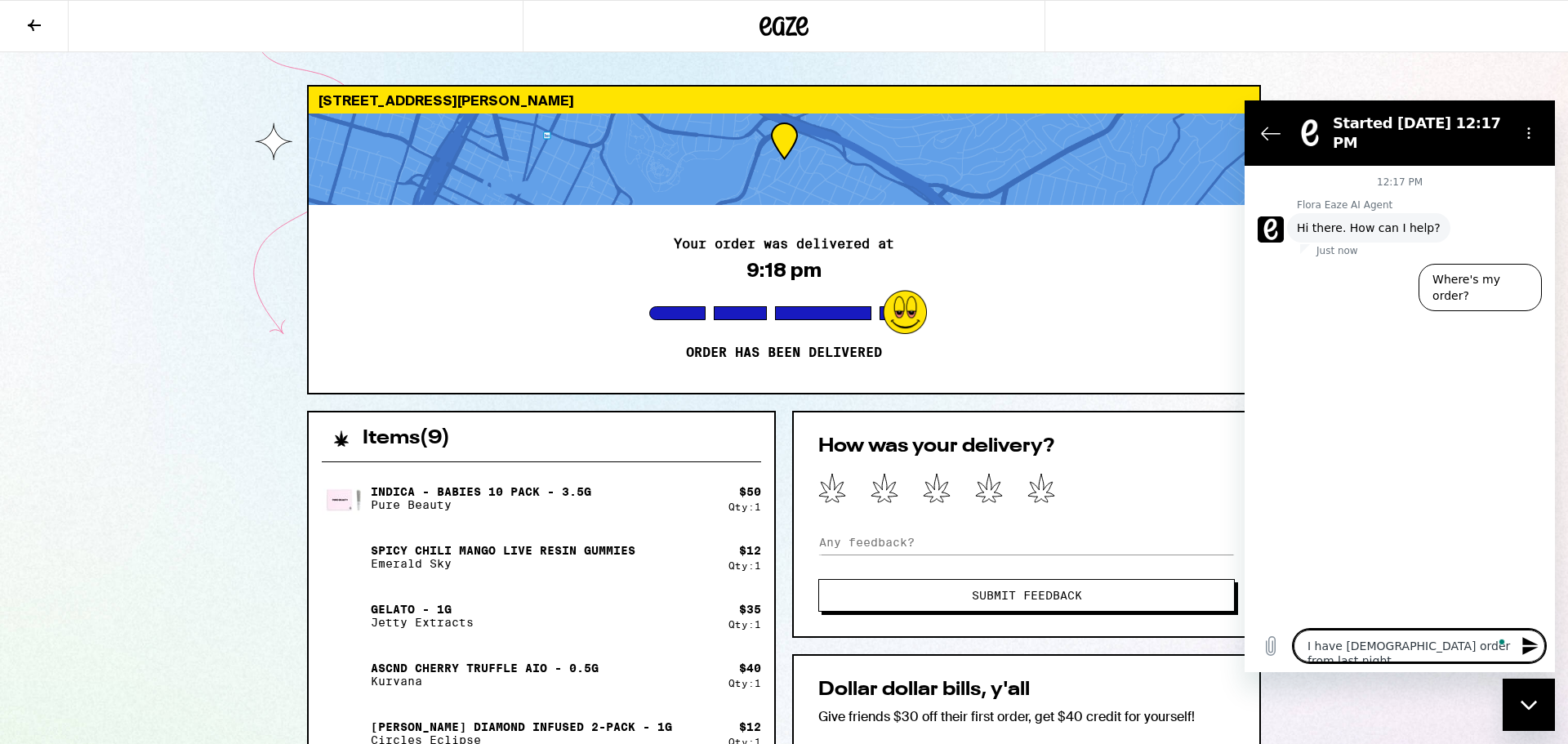
type textarea "x"
type textarea "I have issuMy order from last night"
type textarea "x"
type textarea "I have issueMy order from last night"
type textarea "x"
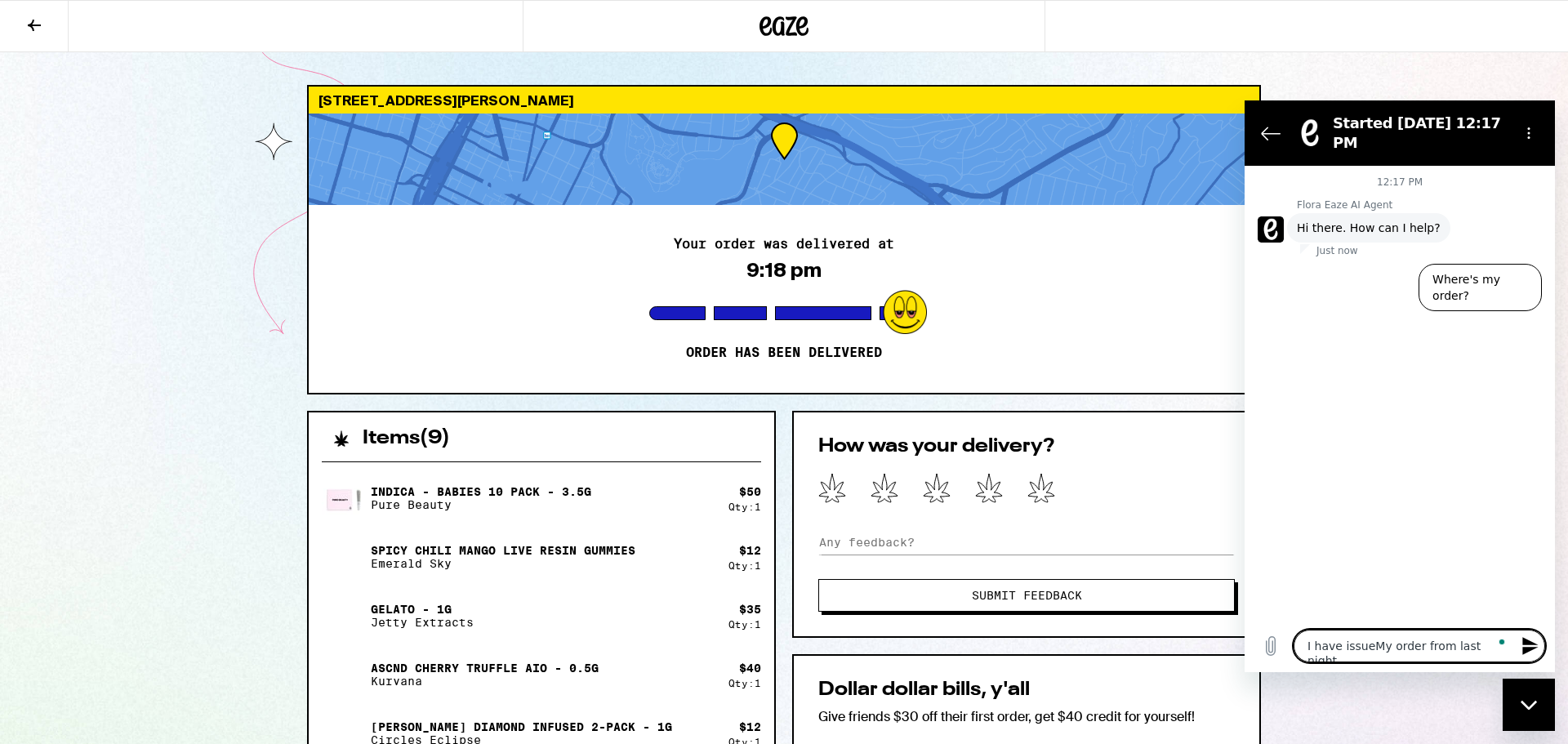
type textarea "I have issuesMy order from last night"
type textarea "x"
type textarea "I have issues My order from last night"
type textarea "x"
type textarea "I have issues wMy order from last night"
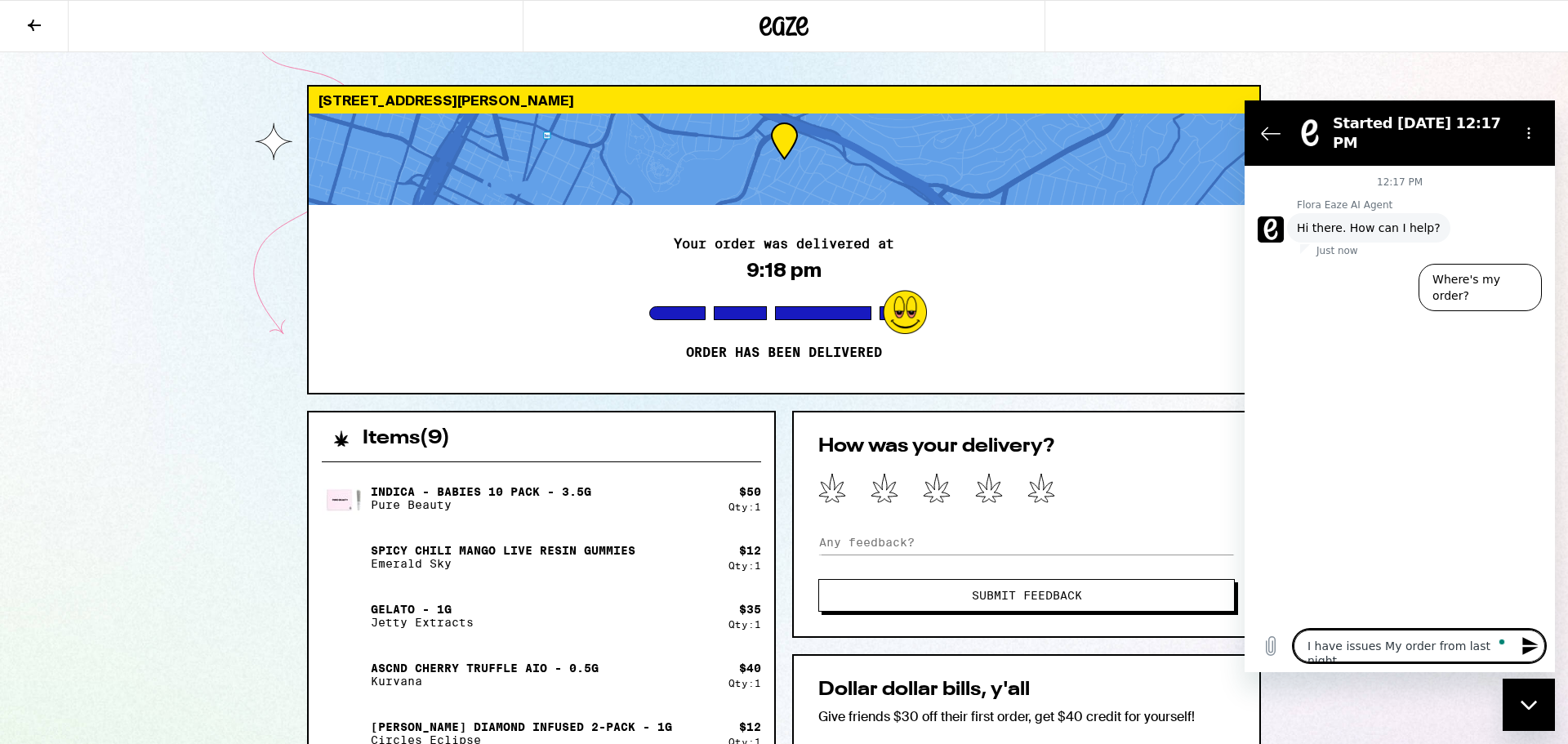
type textarea "x"
type textarea "I have issues wiMy order from last night"
type textarea "x"
type textarea "I have issues witMy order from last night"
type textarea "x"
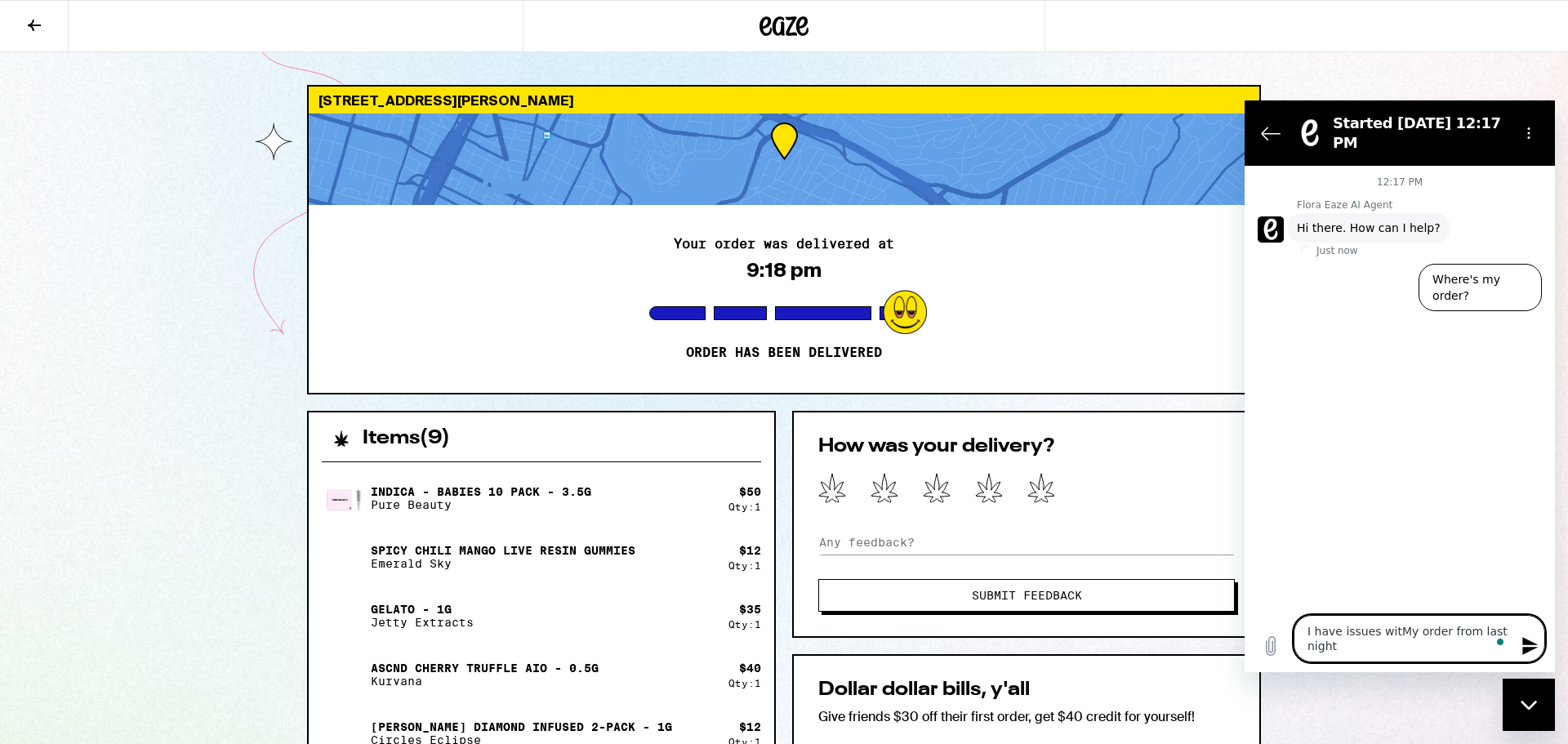
type textarea "I have issues withMy order from last night"
type textarea "x"
type textarea "I have issues with My order from last night"
type textarea "x"
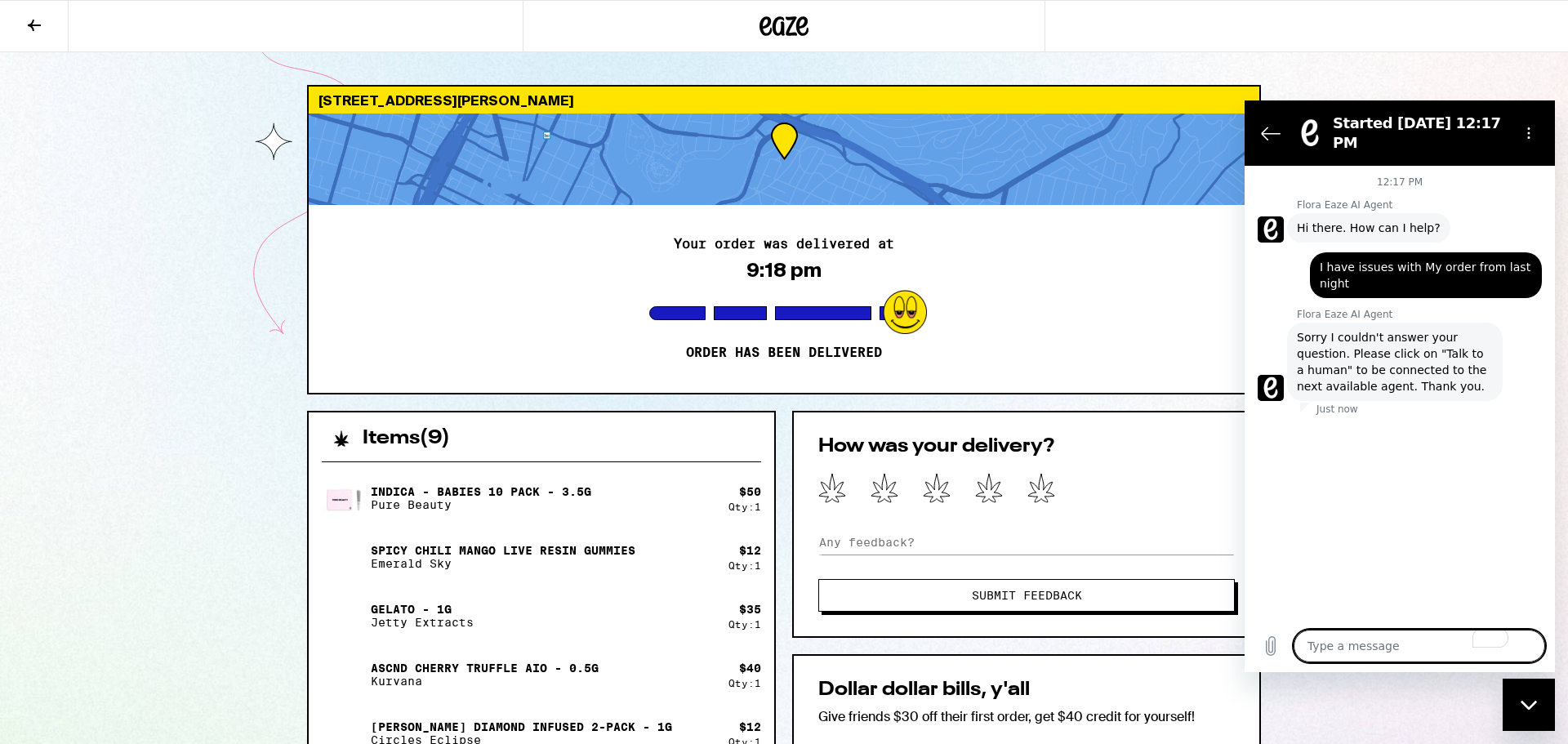
click at [1532, 699] on div "Close messaging window" at bounding box center [1529, 705] width 49 height 49
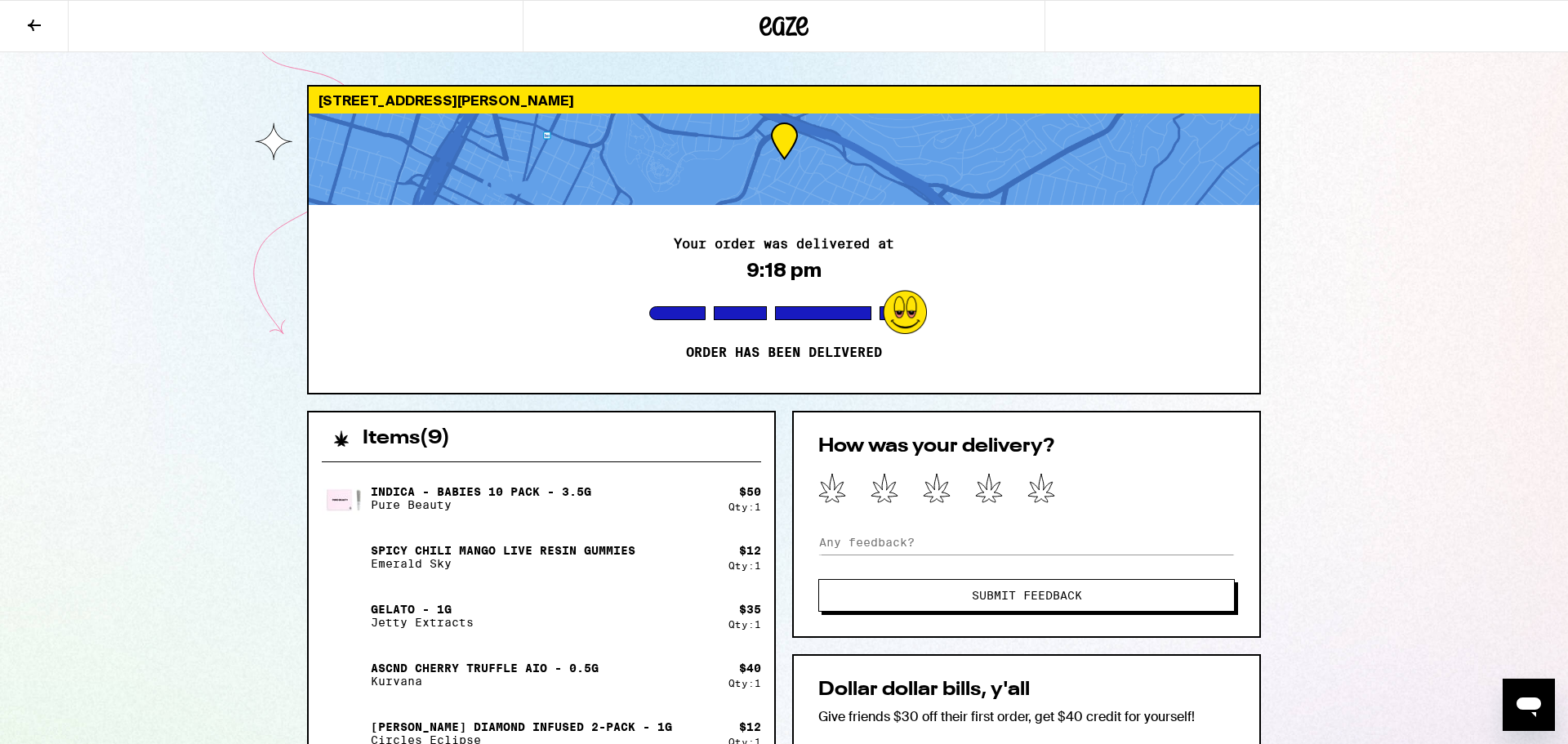
click at [1533, 699] on icon "Open messaging window" at bounding box center [1528, 707] width 25 height 20
type textarea "x"
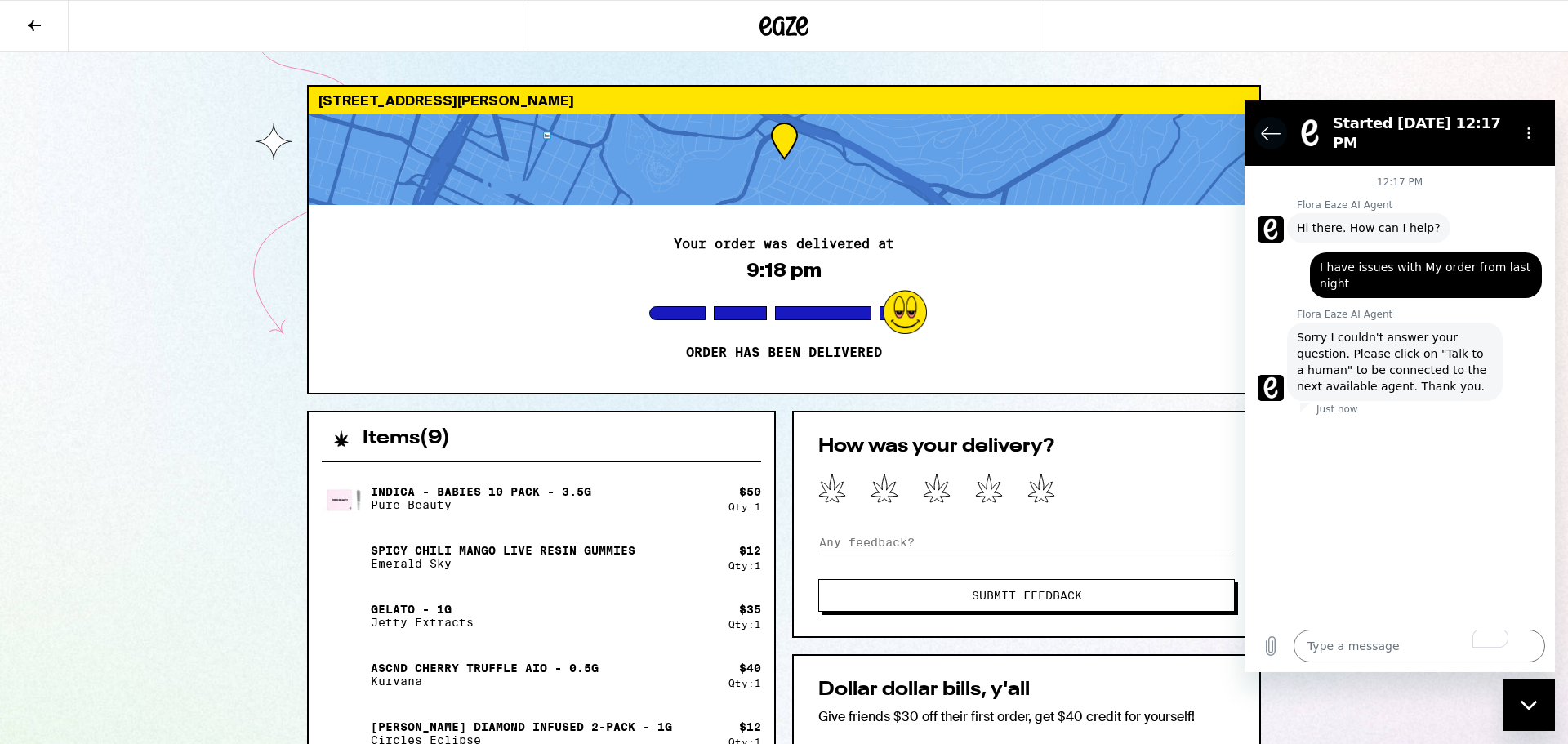
click at [1270, 123] on icon "Back to the conversation list" at bounding box center [1270, 133] width 20 height 20
